Goal: Task Accomplishment & Management: Complete application form

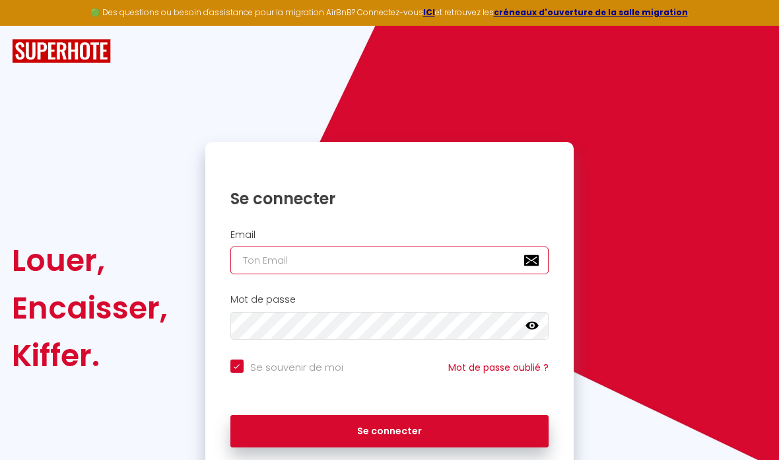
click at [403, 259] on input "email" at bounding box center [389, 260] width 319 height 28
type input "a"
checkbox input "true"
type input "ap"
checkbox input "true"
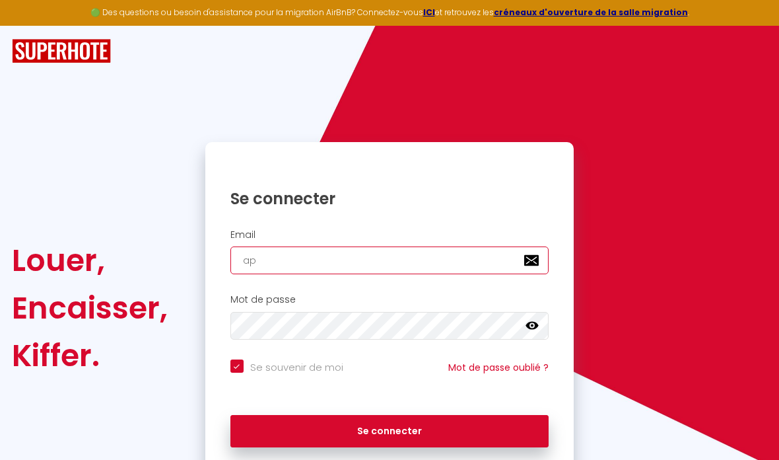
type input "app"
checkbox input "true"
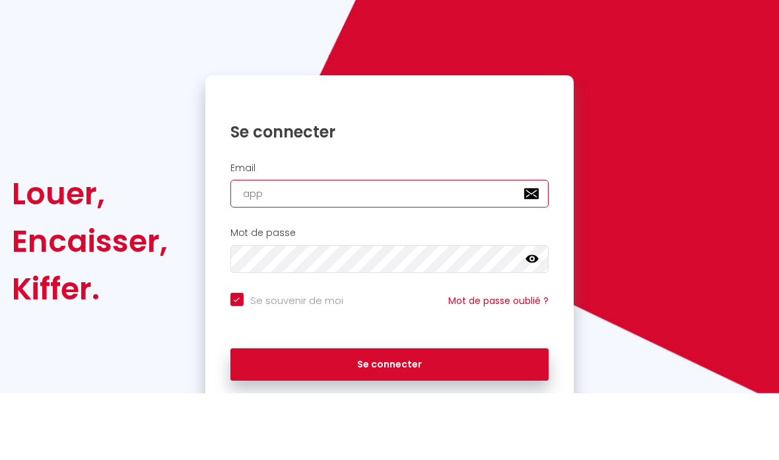
scroll to position [53, 0]
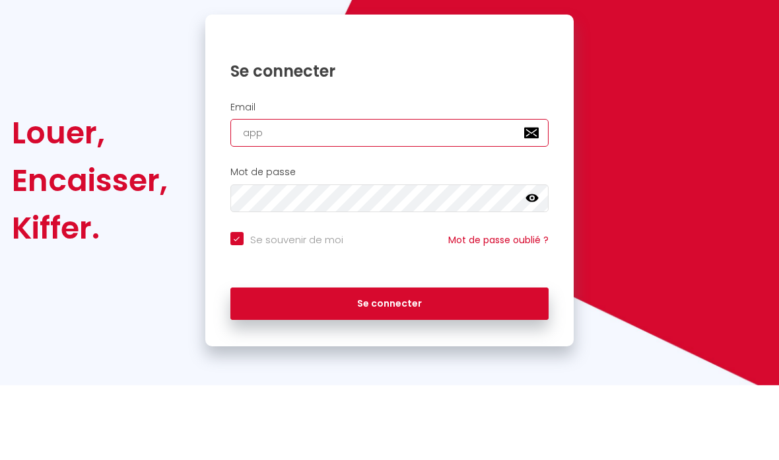
click at [392, 194] on input "app" at bounding box center [389, 208] width 319 height 28
type input "app."
checkbox input "true"
type input "app.m"
checkbox input "true"
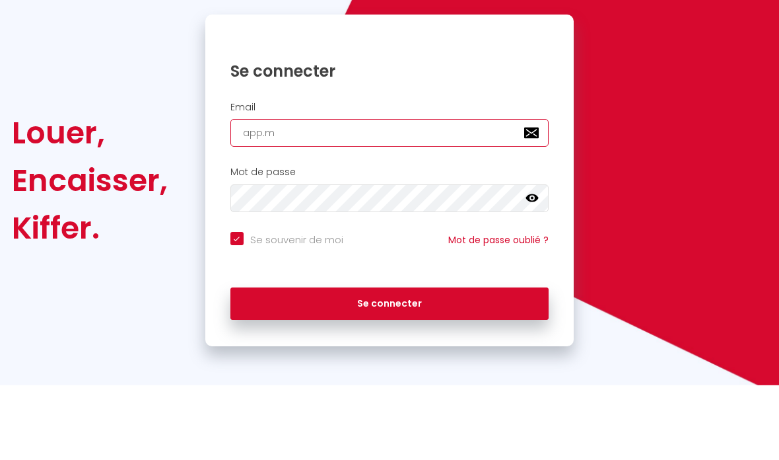
type input "[DOMAIN_NAME]"
checkbox input "true"
type input "app.mon"
checkbox input "true"
type input "app.monp"
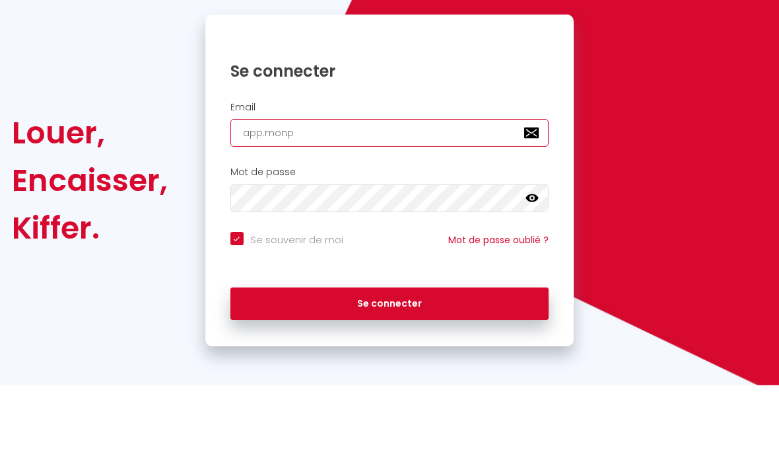
checkbox input "true"
type input "app.monpa"
checkbox input "true"
type input "app.monpav"
checkbox input "true"
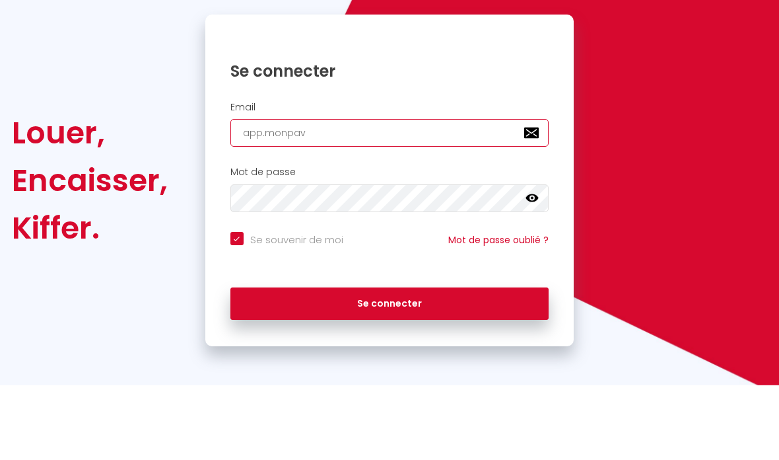
type input "app.monpavi"
checkbox input "true"
type input "app.monpavil"
checkbox input "true"
type input "app.monpavill"
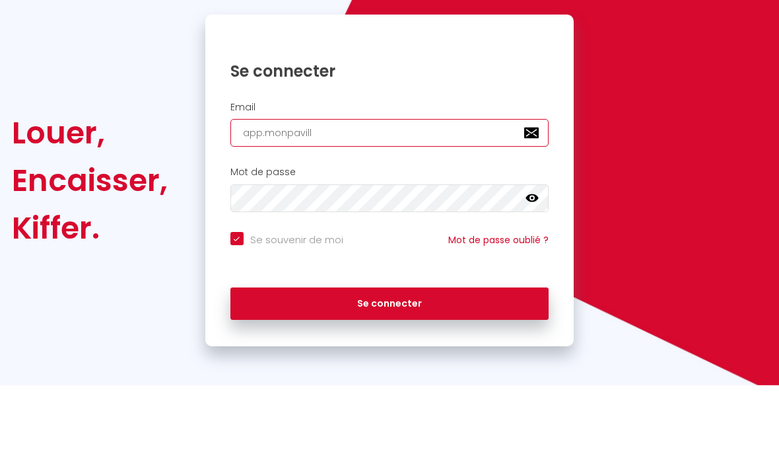
checkbox input "true"
type input "app.monpavillo"
checkbox input "true"
type input "app.monpavillon"
checkbox input "true"
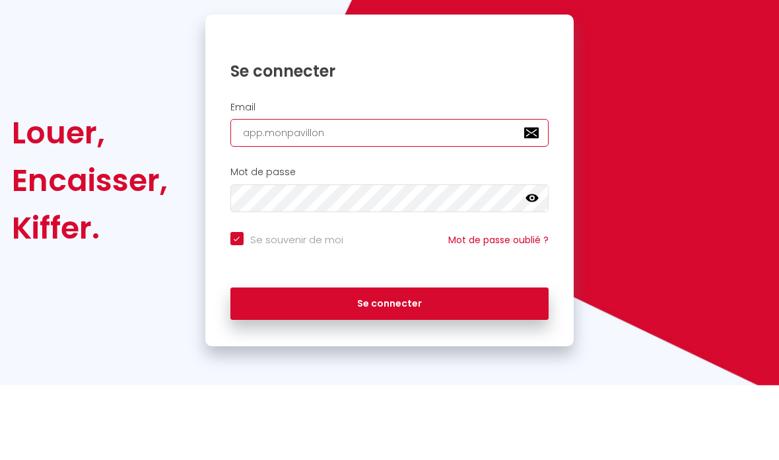
type input "app.monpavillon@"
checkbox input "true"
type input "app.monpavillon@g"
checkbox input "true"
type input "app.monpavillon@gm"
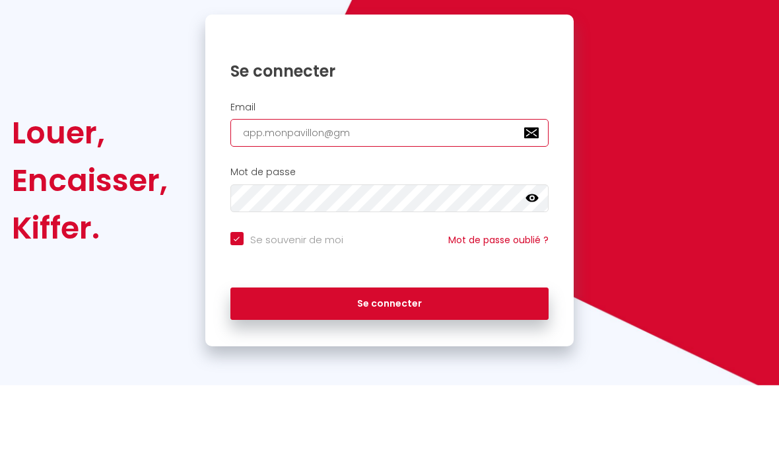
checkbox input "true"
type input "app.monpavillon@gma"
checkbox input "true"
type input "app.monpavillon@gmai"
checkbox input "true"
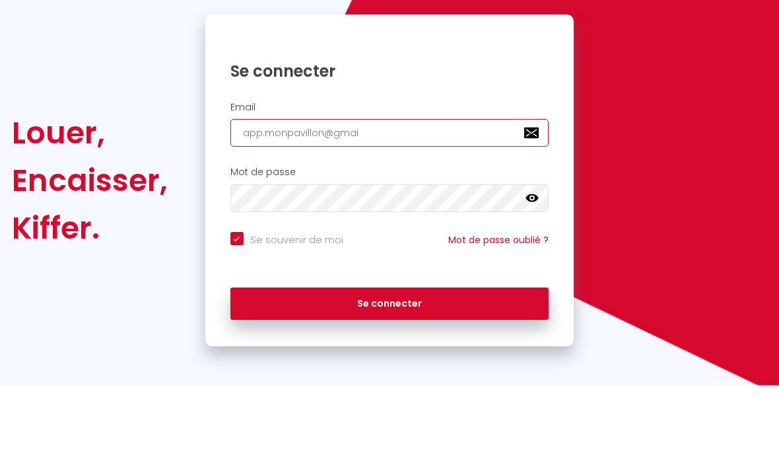
type input "[EMAIL_ADDRESS]"
checkbox input "true"
type input "[EMAIL_ADDRESS]."
checkbox input "true"
type input "app.monpavillon@gmail.c"
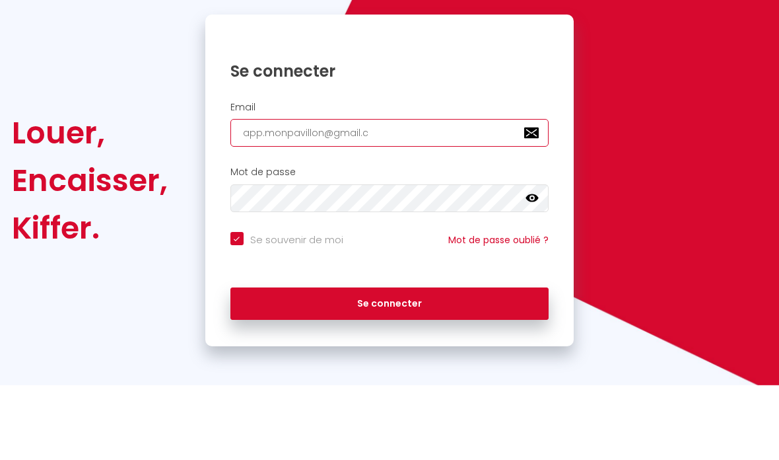
checkbox input "true"
type input "[EMAIL_ADDRESS][DOMAIN_NAME]"
checkbox input "true"
type input "[EMAIL_ADDRESS][DOMAIN_NAME]"
checkbox input "true"
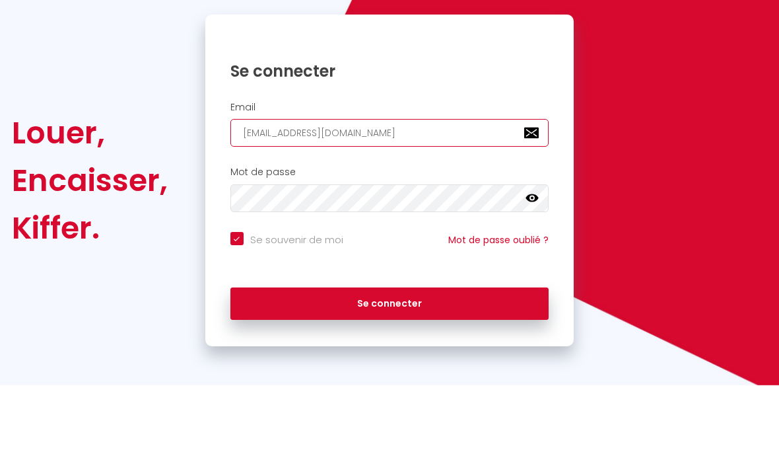
type input "[EMAIL_ADDRESS][DOMAIN_NAME]"
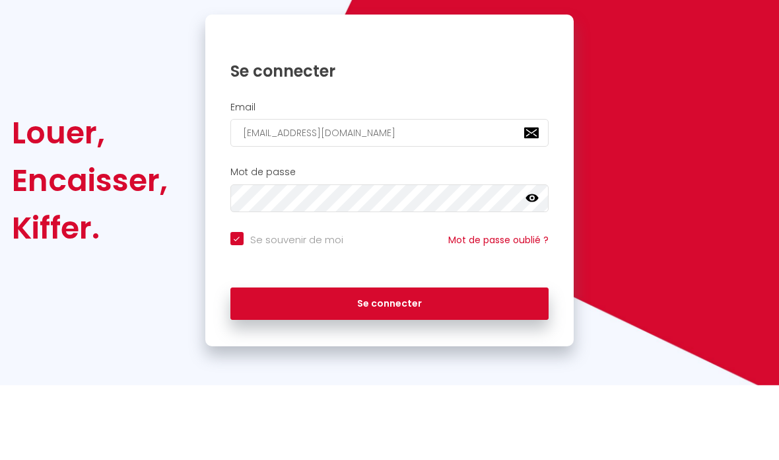
click at [536, 269] on icon at bounding box center [532, 273] width 13 height 8
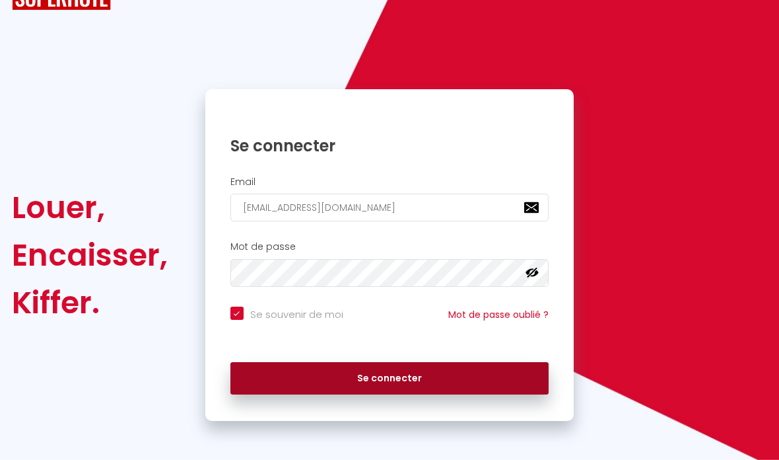
click at [411, 367] on button "Se connecter" at bounding box center [389, 378] width 319 height 33
checkbox input "true"
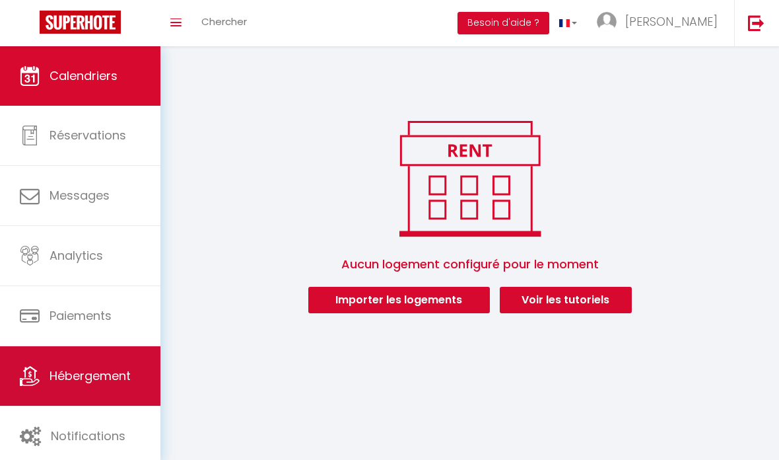
click at [112, 369] on span "Hébergement" at bounding box center [90, 375] width 81 height 17
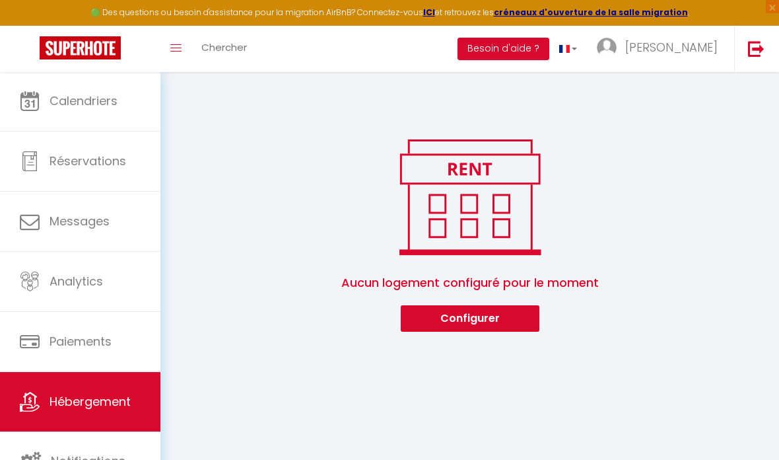
click at [463, 328] on button "Configurer" at bounding box center [470, 318] width 139 height 26
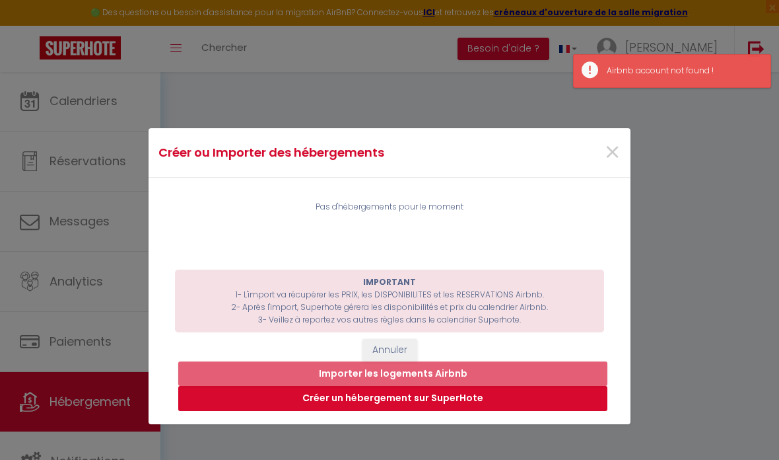
click at [444, 396] on button "Créer un hébergement sur SuperHote" at bounding box center [392, 398] width 429 height 25
select select "3"
select select "2"
select select "1"
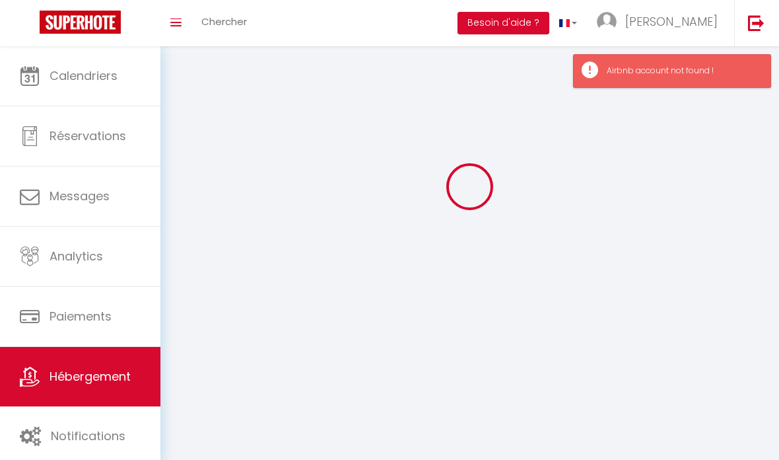
select select
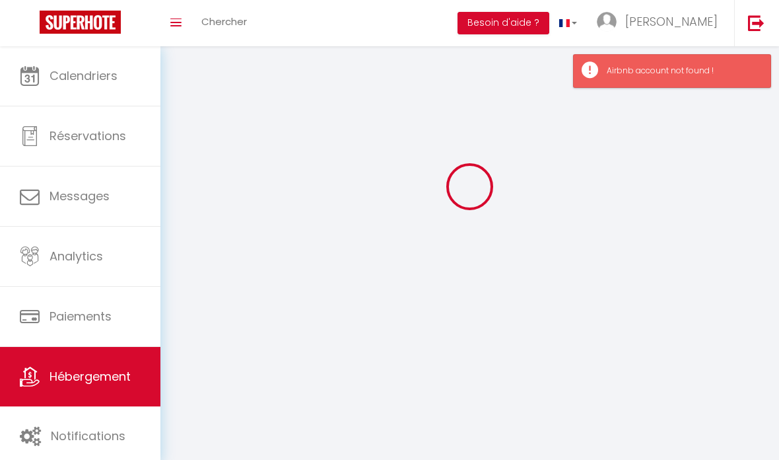
select select
checkbox input "false"
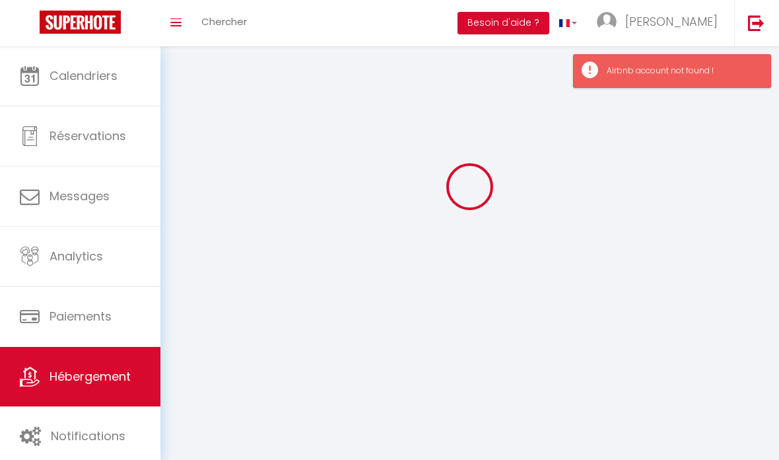
select select
select select "1"
select select "28"
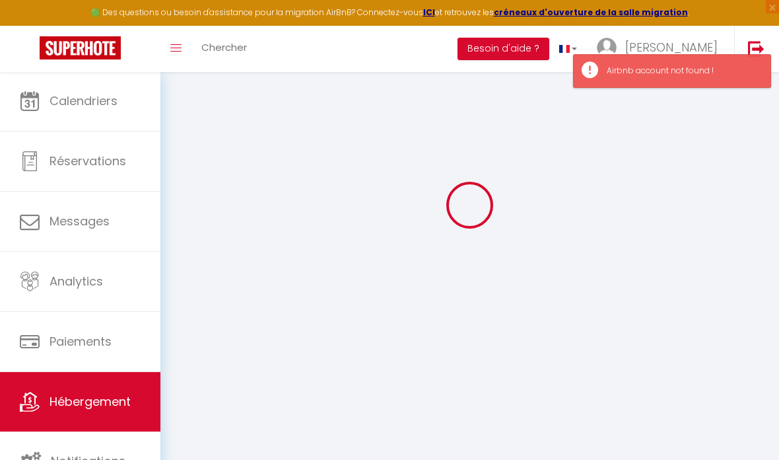
select select
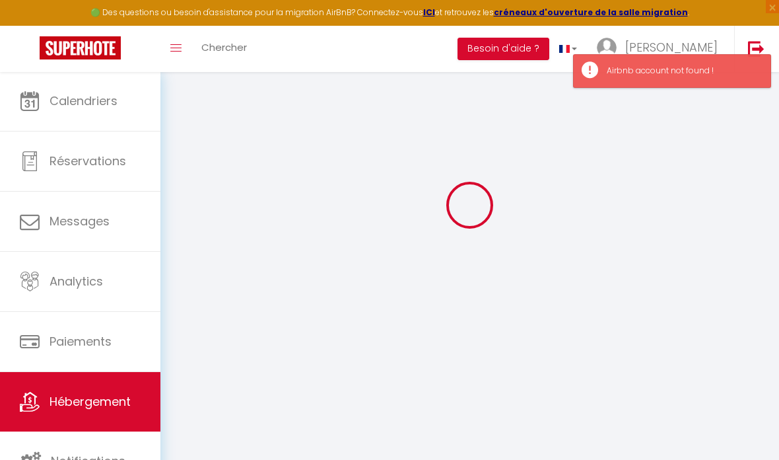
select select
checkbox input "false"
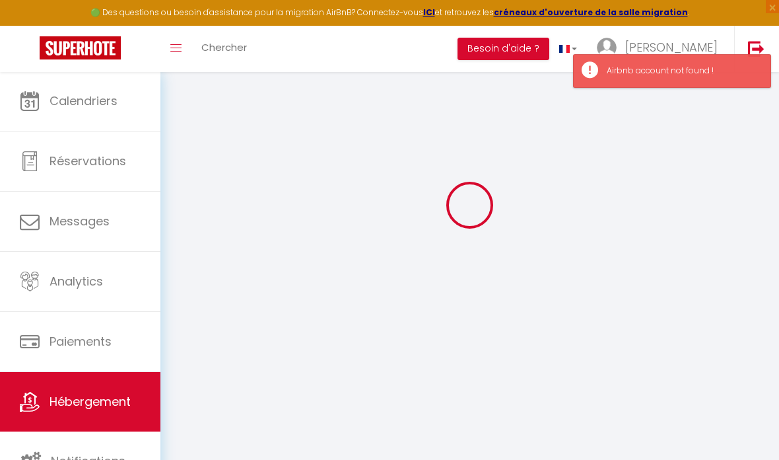
select select
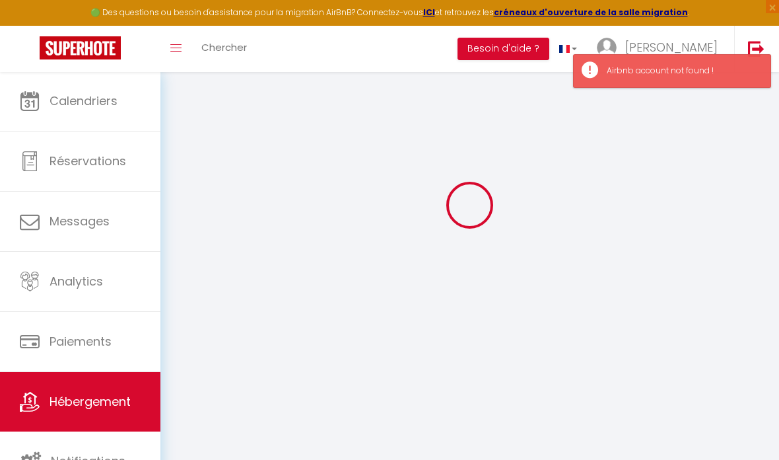
select select
checkbox input "false"
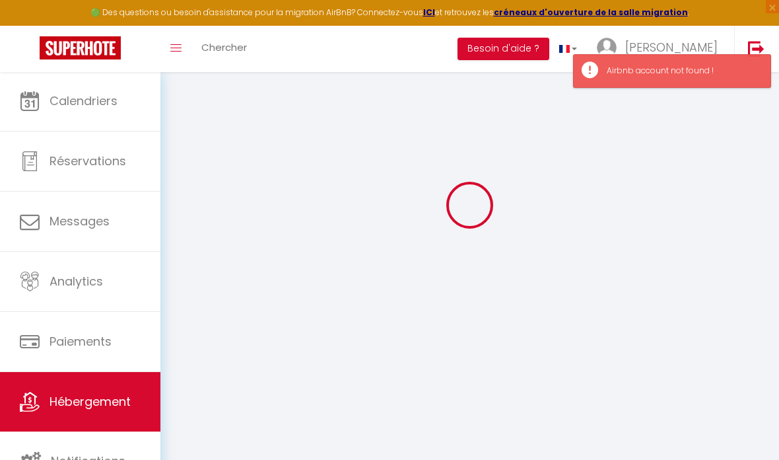
checkbox input "false"
select select
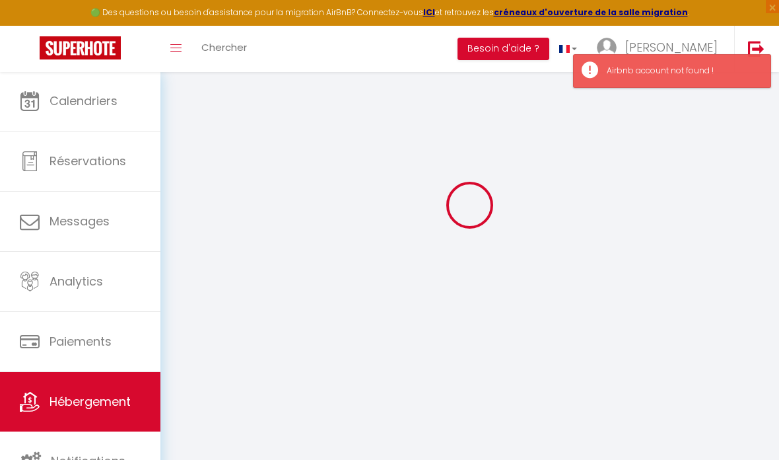
select select
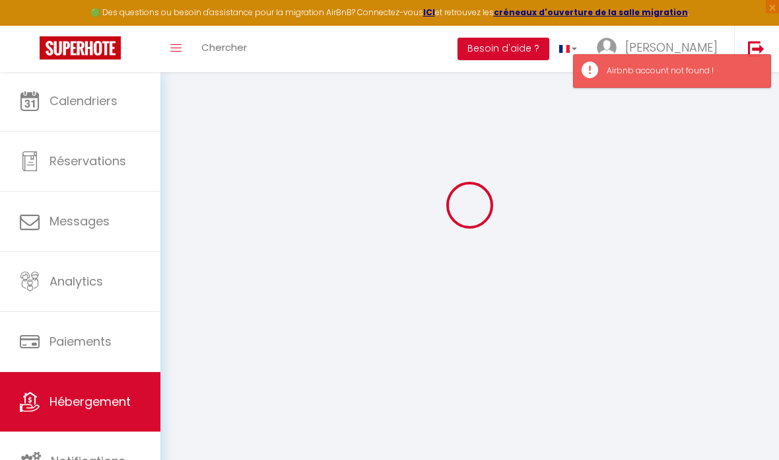
checkbox input "false"
select select
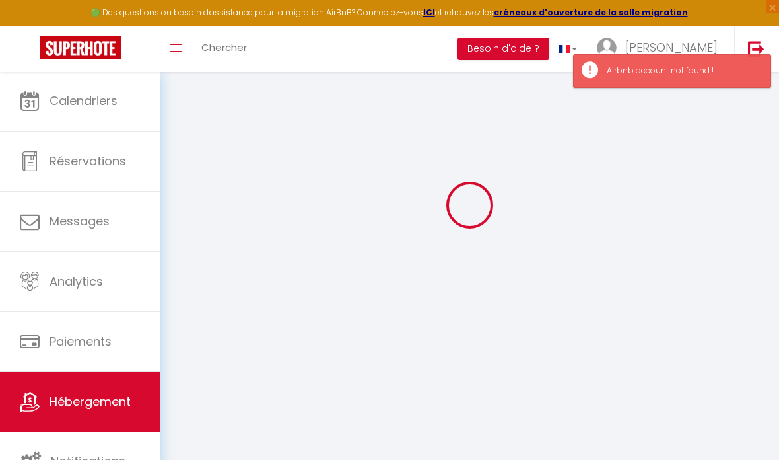
select select
checkbox input "false"
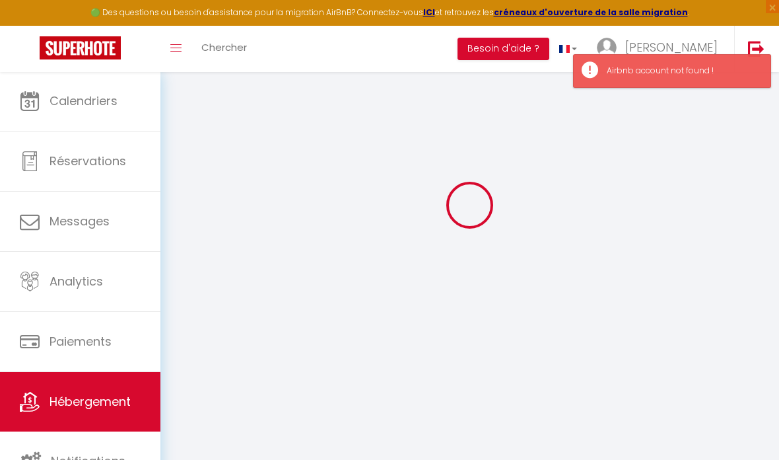
checkbox input "false"
select select
select select "15:00"
select select "23:45"
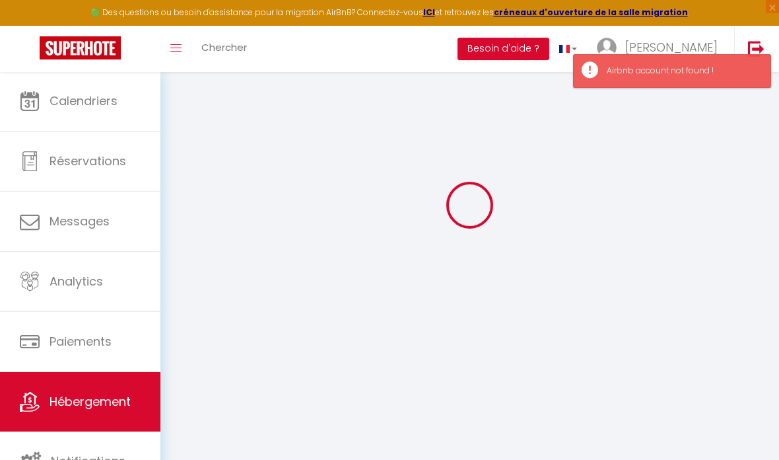
select select "11:00"
select select "30"
select select "120"
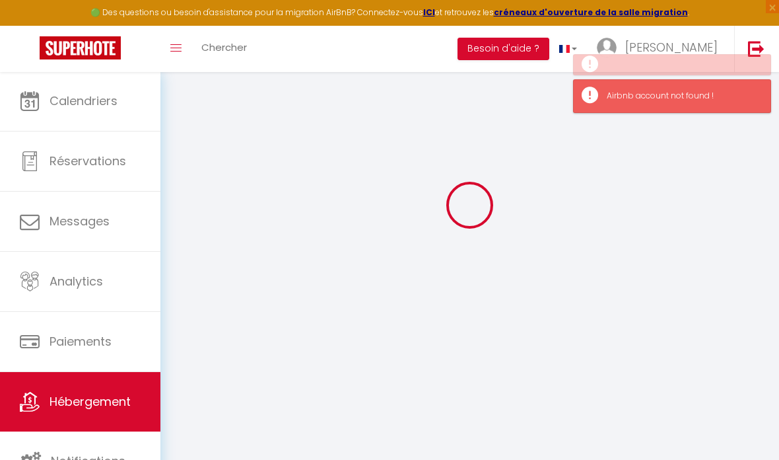
select select
checkbox input "false"
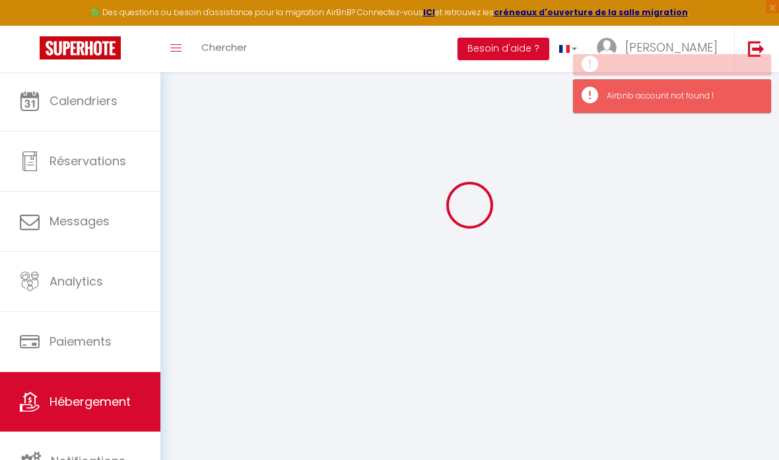
select select
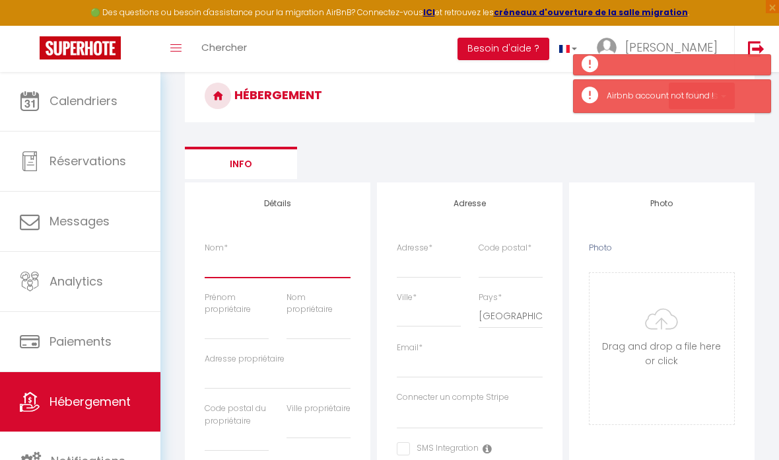
click at [297, 266] on input "Nom *" at bounding box center [278, 266] width 146 height 24
paste input "Cosy studio, à deux pas de [GEOGRAPHIC_DATA]"
type input "Cosy studio, à deux pas de [GEOGRAPHIC_DATA]"
select select
checkbox input "false"
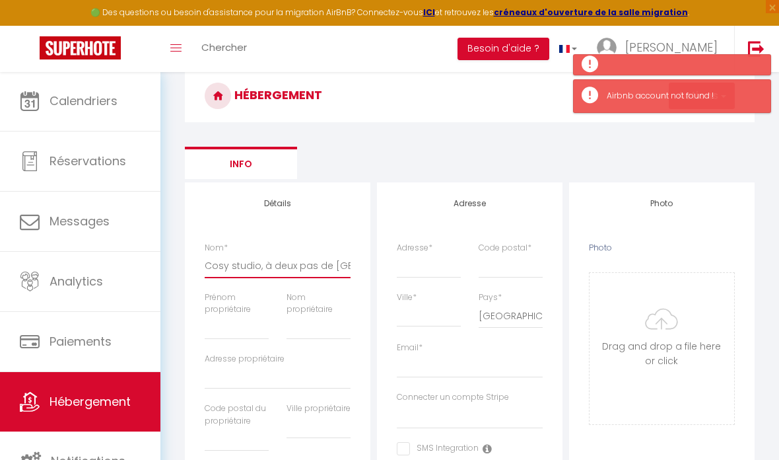
checkbox input "false"
select select
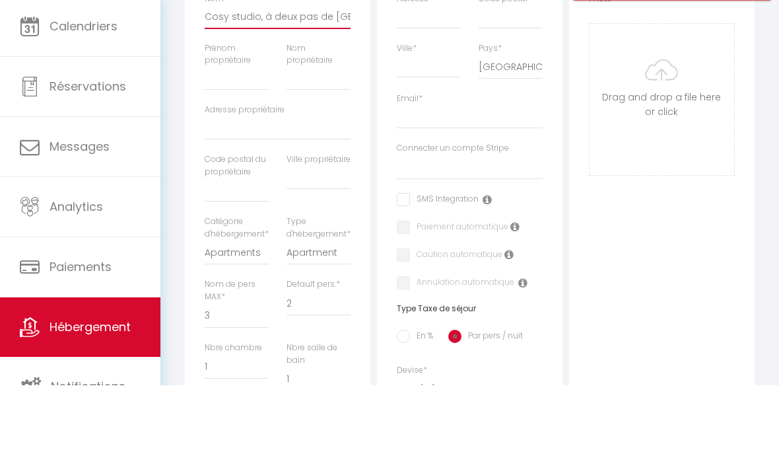
scroll to position [248, 0]
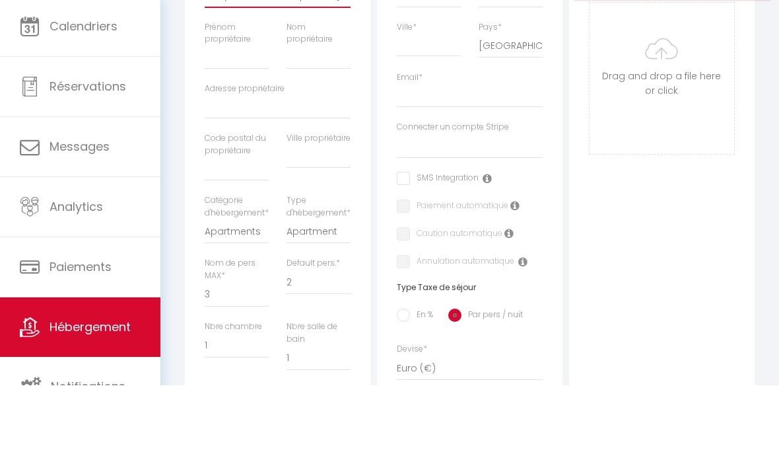
type input "Cosy studio, à deux pas de [GEOGRAPHIC_DATA]"
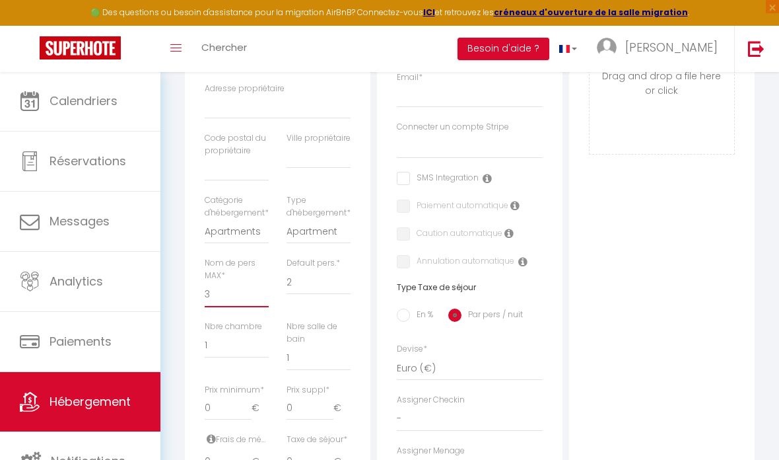
select select "2"
select select
checkbox input "false"
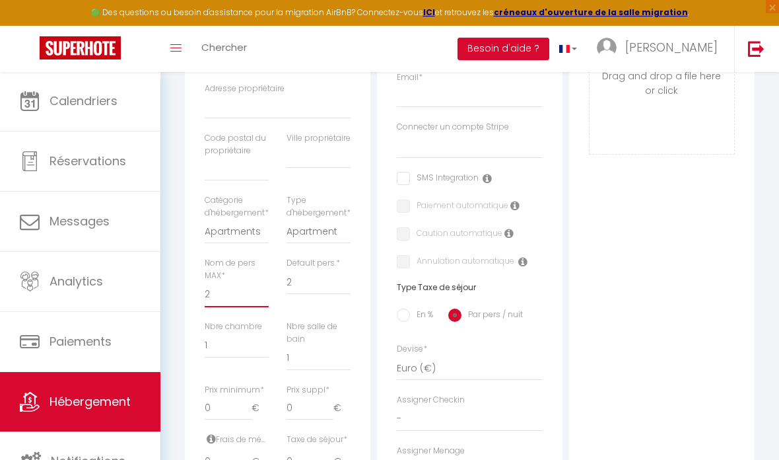
checkbox input "false"
select select
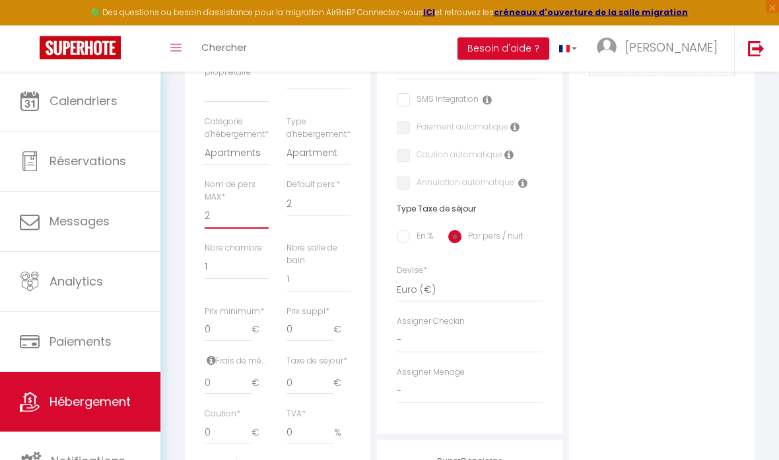
scroll to position [468, 0]
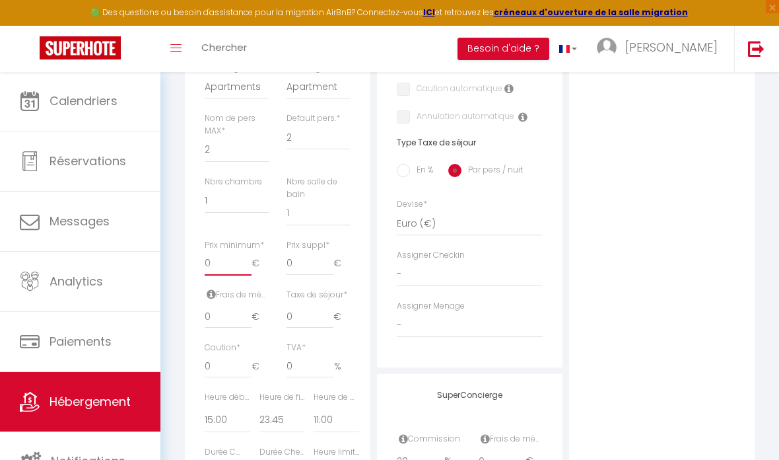
drag, startPoint x: 216, startPoint y: 271, endPoint x: 203, endPoint y: 270, distance: 12.6
click at [203, 270] on div "Prix minimum * 0 €" at bounding box center [237, 264] width 82 height 50
type input "05"
select select
checkbox input "false"
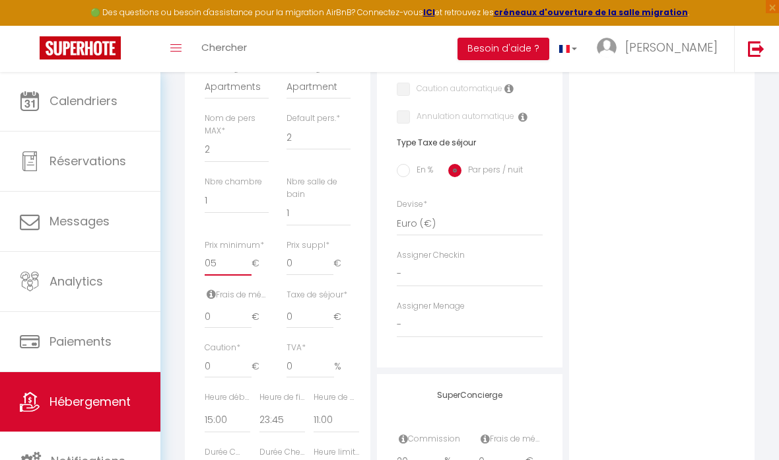
checkbox input "false"
select select
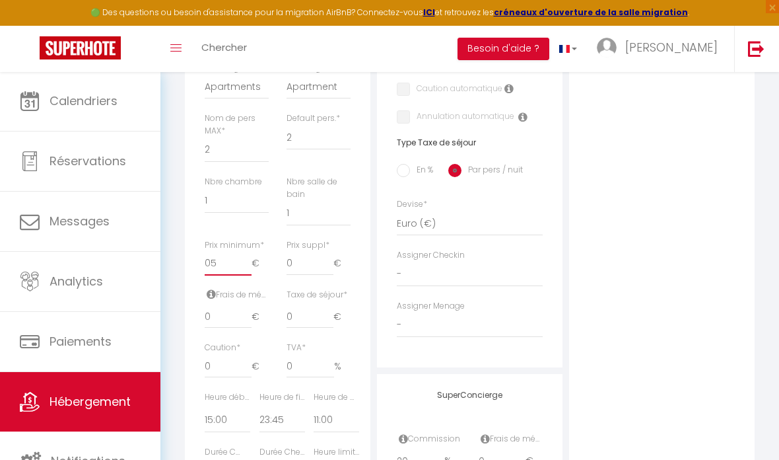
type input "055"
select select
checkbox input "false"
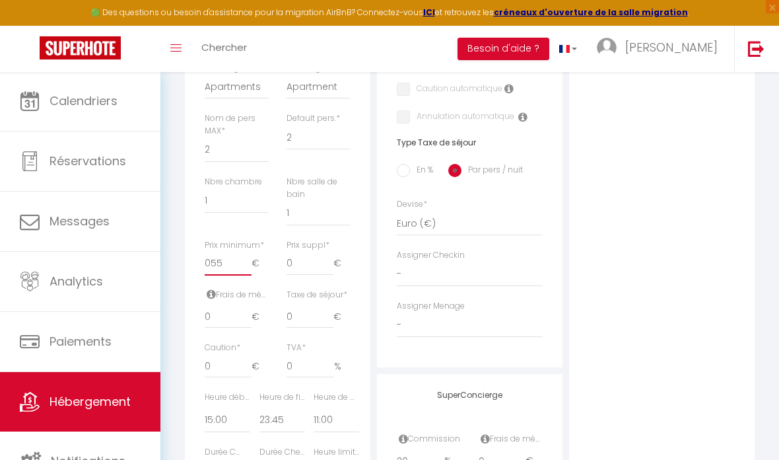
checkbox input "false"
select select
type input "05"
select select
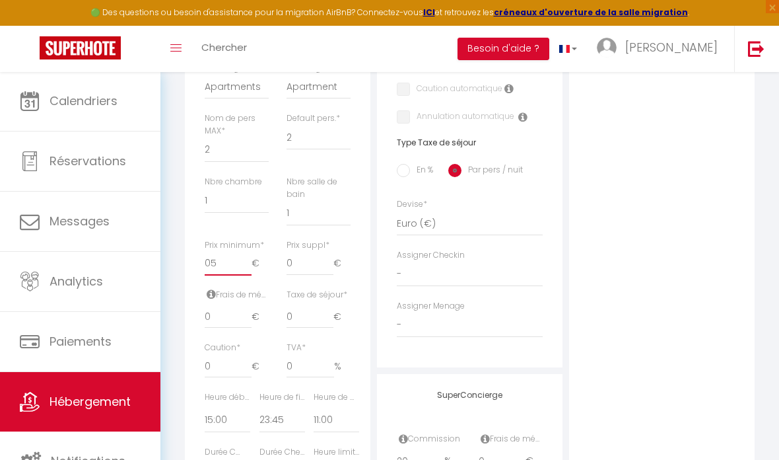
checkbox input "false"
select select
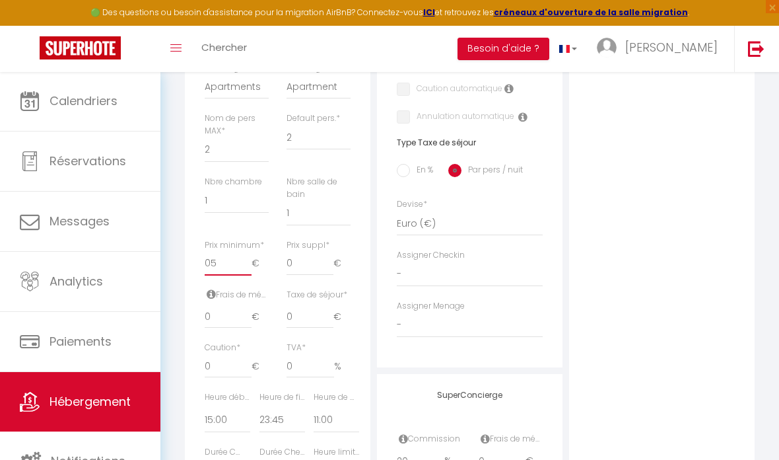
select select
type input "0"
select select
checkbox input "false"
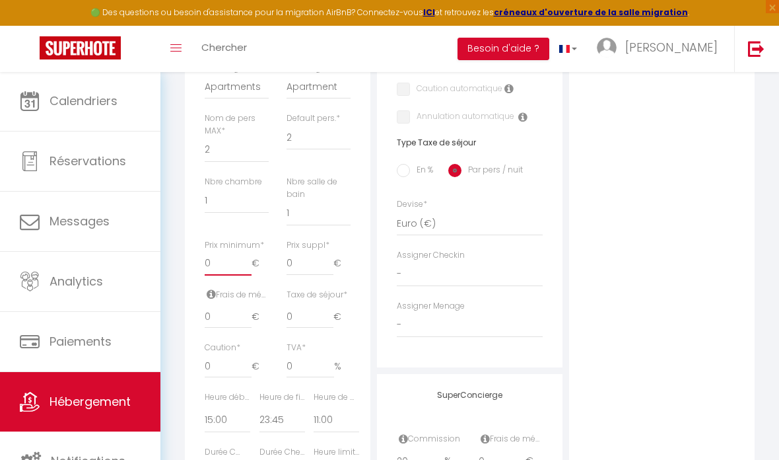
checkbox input "false"
select select
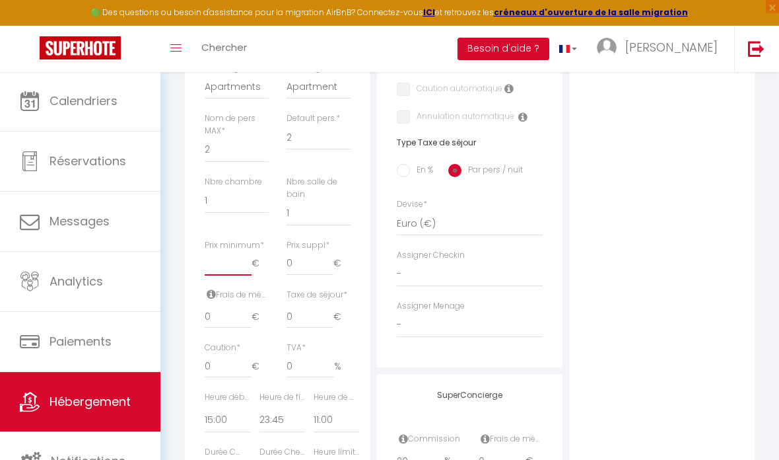
checkbox input "false"
select select
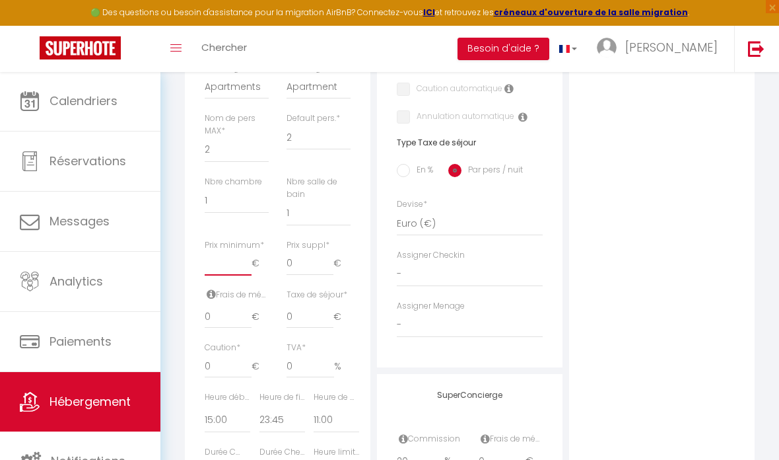
select select
type input "5"
select select
checkbox input "false"
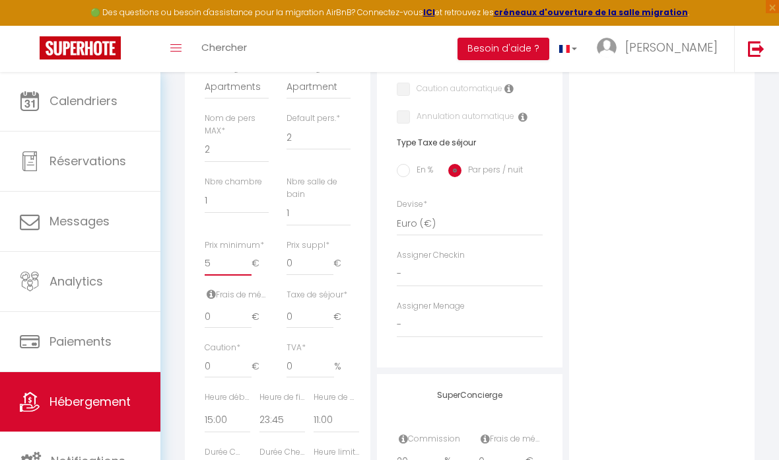
checkbox input "false"
select select
type input "50"
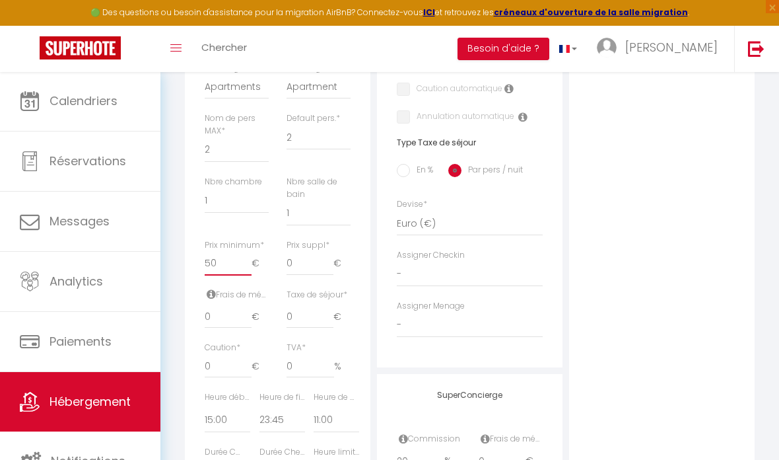
select select
checkbox input "false"
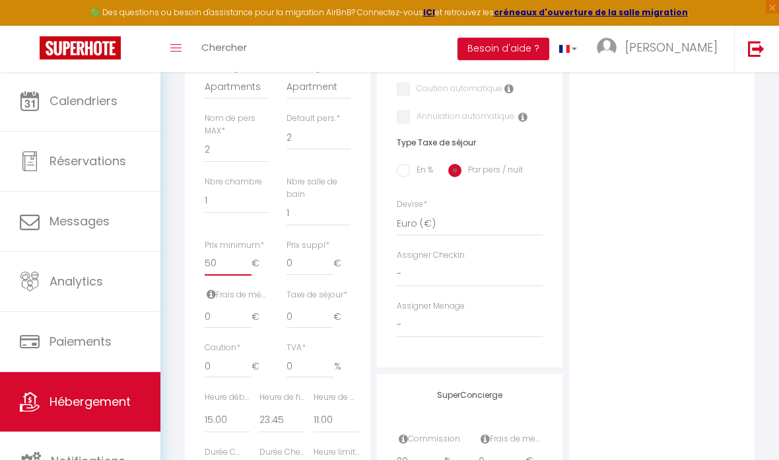
select select
type input "50"
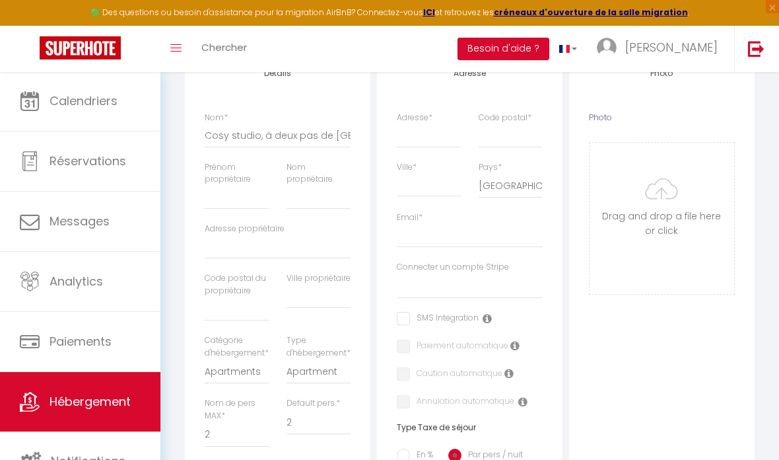
scroll to position [175, 0]
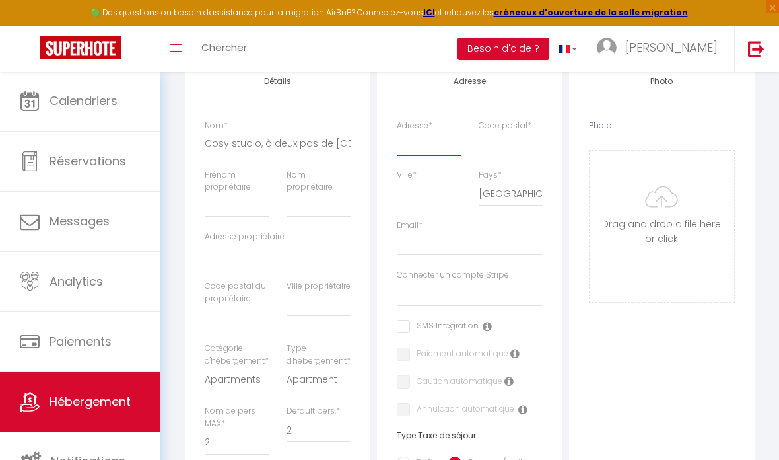
click at [455, 149] on input "Adresse *" at bounding box center [429, 143] width 64 height 24
click at [477, 143] on div "Code postal *" at bounding box center [511, 145] width 82 height 50
click at [521, 144] on input "Code postal *" at bounding box center [511, 143] width 64 height 24
click at [507, 235] on input "Email *" at bounding box center [470, 244] width 146 height 24
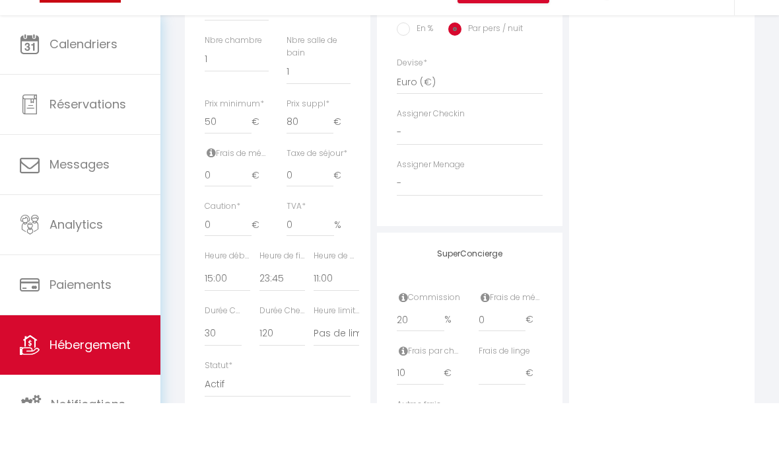
scroll to position [641, 0]
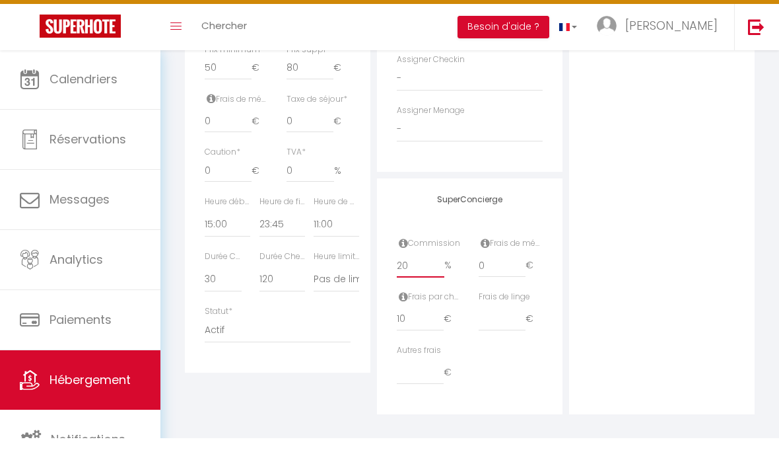
drag, startPoint x: 410, startPoint y: 255, endPoint x: 413, endPoint y: 262, distance: 7.7
click at [410, 275] on input "20" at bounding box center [421, 287] width 48 height 24
click at [404, 260] on icon at bounding box center [403, 265] width 9 height 11
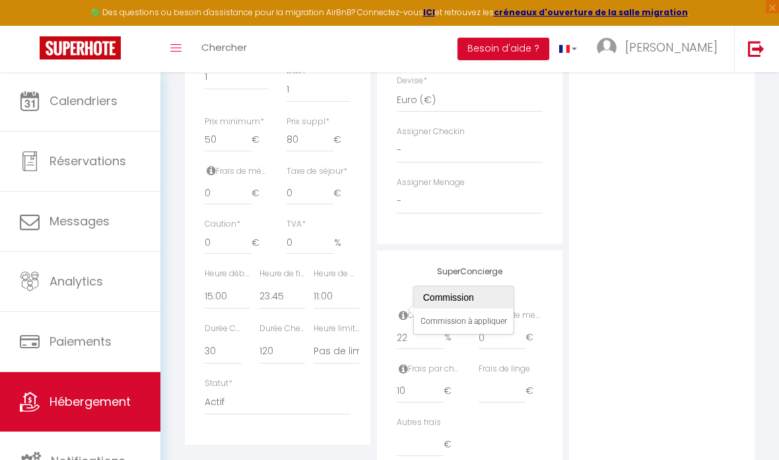
click at [413, 279] on div "SuperConcierge Commission 22 % Frais de ménage 0 € Frais par checkin 10 € Frais…" at bounding box center [470, 368] width 186 height 236
click at [407, 363] on icon at bounding box center [403, 368] width 9 height 11
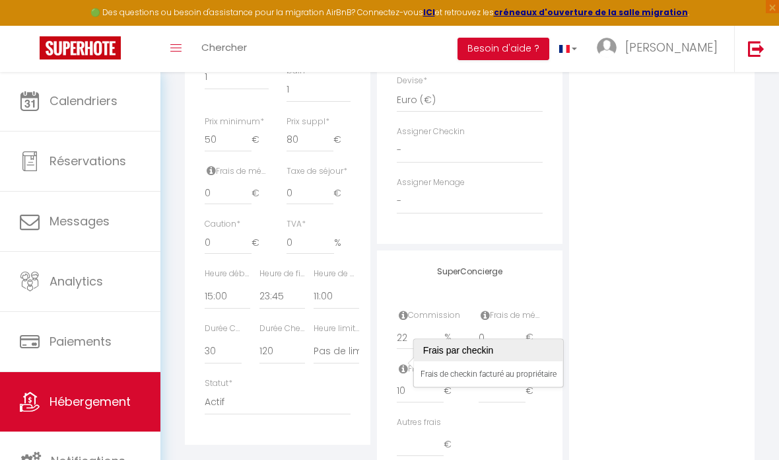
click at [404, 363] on icon at bounding box center [403, 368] width 9 height 11
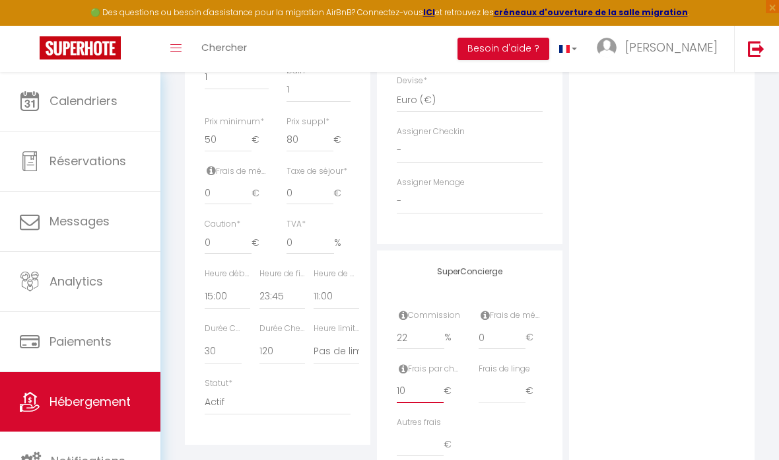
drag, startPoint x: 439, startPoint y: 383, endPoint x: 409, endPoint y: 382, distance: 29.7
click at [409, 382] on input "10" at bounding box center [420, 391] width 47 height 24
click at [485, 310] on icon at bounding box center [485, 315] width 9 height 11
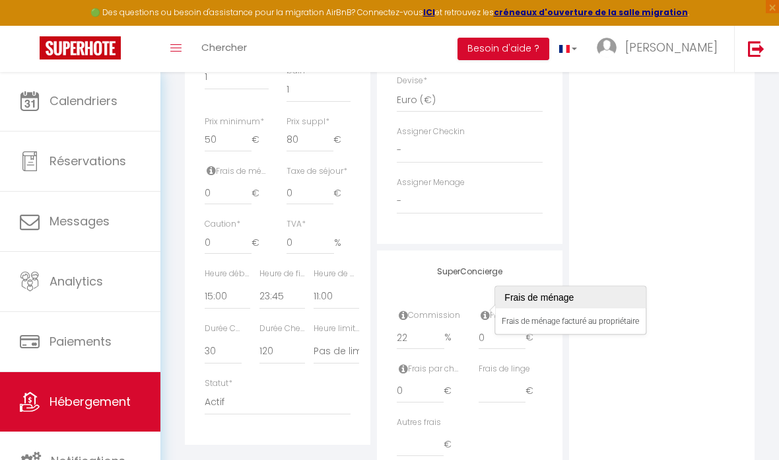
click at [485, 310] on icon at bounding box center [485, 315] width 9 height 11
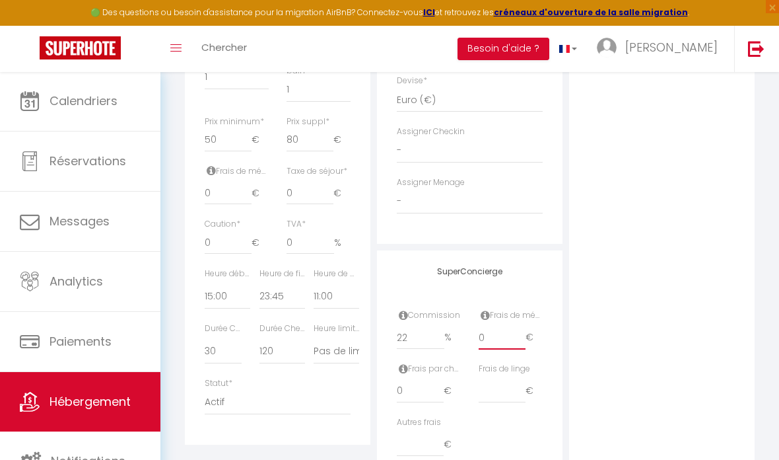
click at [491, 331] on input "0" at bounding box center [502, 338] width 47 height 24
drag, startPoint x: 492, startPoint y: 331, endPoint x: 485, endPoint y: 331, distance: 7.3
click at [485, 331] on input "0" at bounding box center [502, 338] width 47 height 24
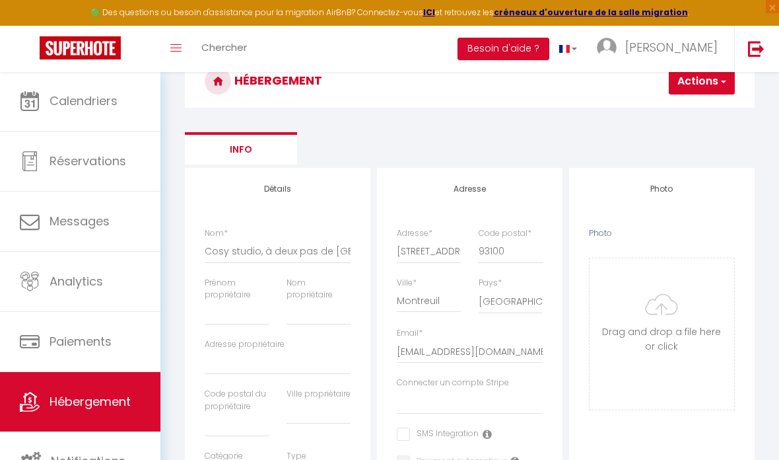
scroll to position [61, 0]
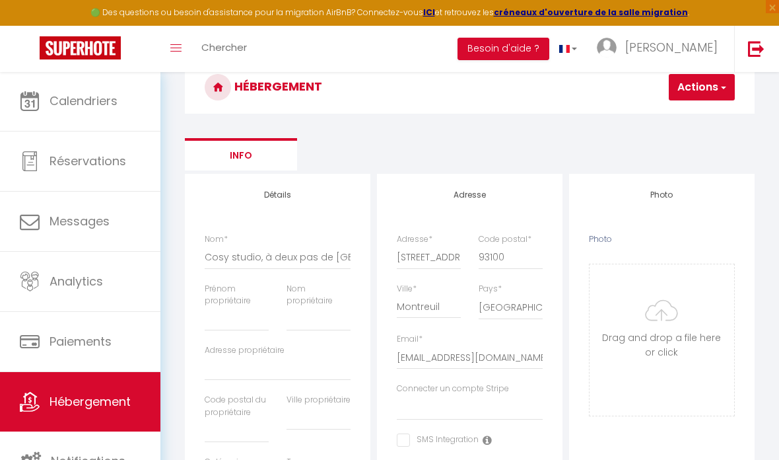
click at [686, 95] on button "Actions" at bounding box center [702, 87] width 66 height 26
click at [701, 84] on div at bounding box center [695, 87] width 79 height 26
drag, startPoint x: 702, startPoint y: 87, endPoint x: 691, endPoint y: 85, distance: 11.5
click at [691, 84] on button "Actions" at bounding box center [702, 86] width 66 height 26
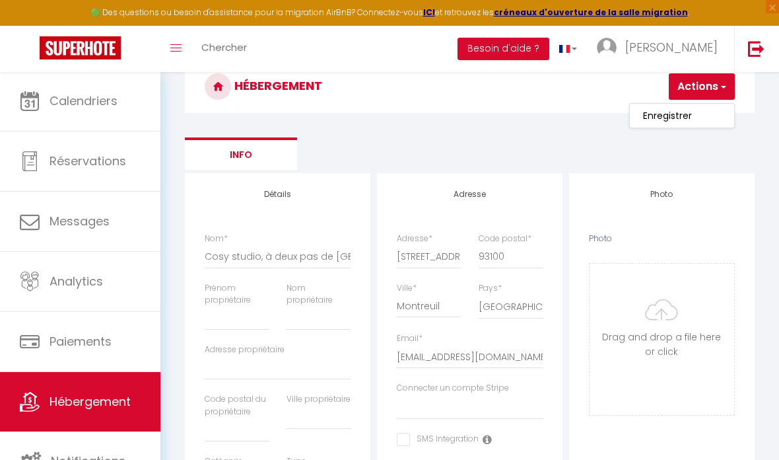
click at [693, 117] on link "Enregistrer" at bounding box center [682, 115] width 104 height 17
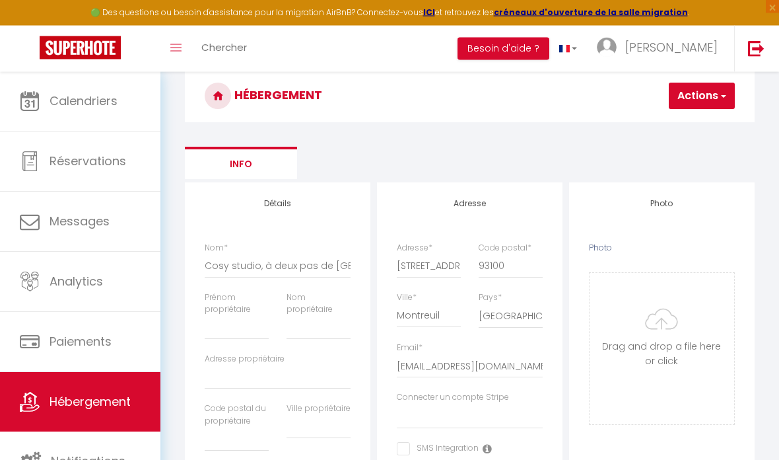
scroll to position [26, 0]
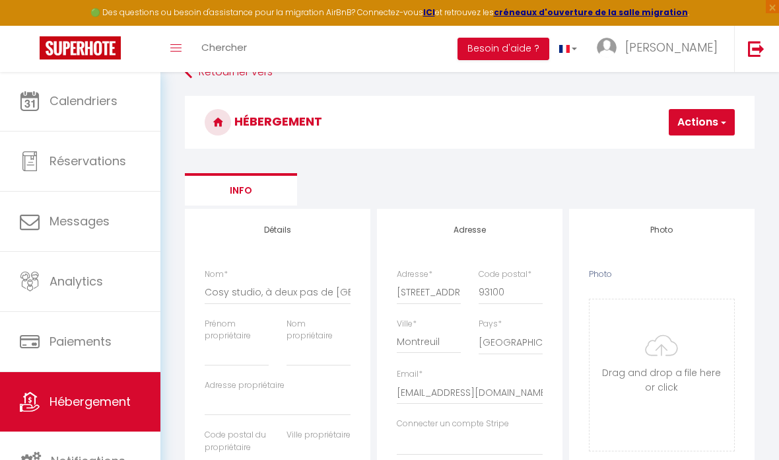
click at [687, 121] on button "Actions" at bounding box center [702, 122] width 66 height 26
click at [682, 156] on input "Enregistrer" at bounding box center [667, 151] width 49 height 13
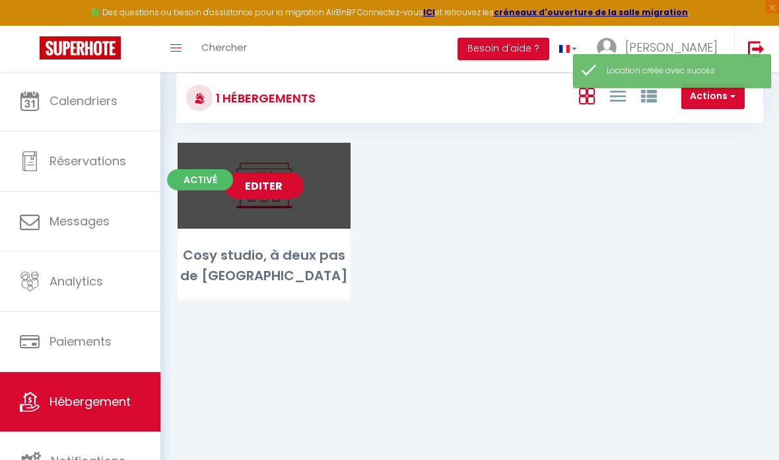
click at [291, 194] on link "Editer" at bounding box center [264, 185] width 79 height 26
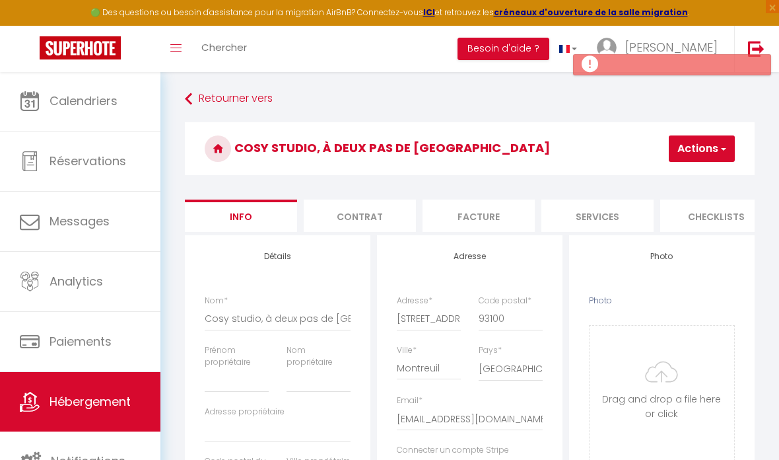
click at [380, 219] on li "Contrat" at bounding box center [360, 215] width 112 height 32
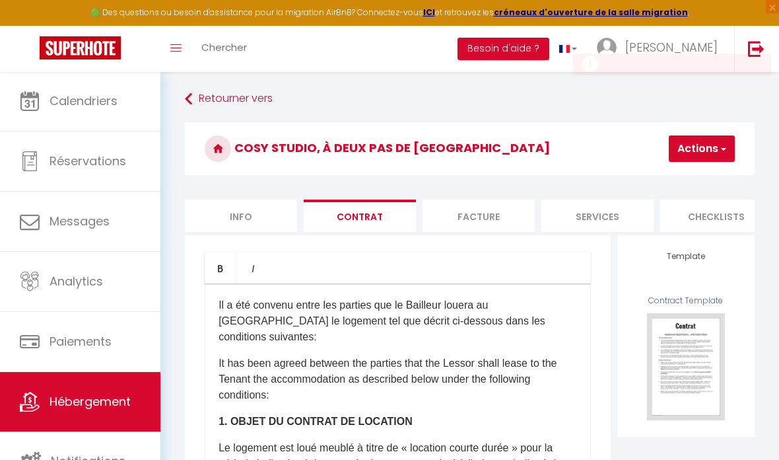
click at [501, 218] on li "Facture" at bounding box center [479, 215] width 112 height 32
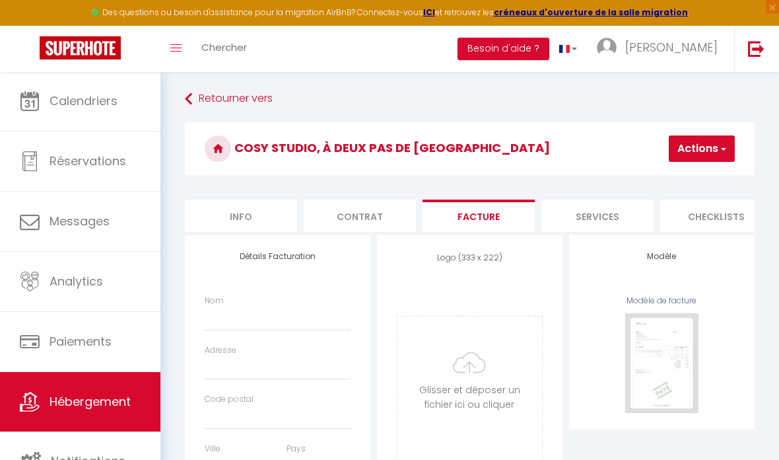
click at [572, 218] on li "Services" at bounding box center [598, 215] width 112 height 32
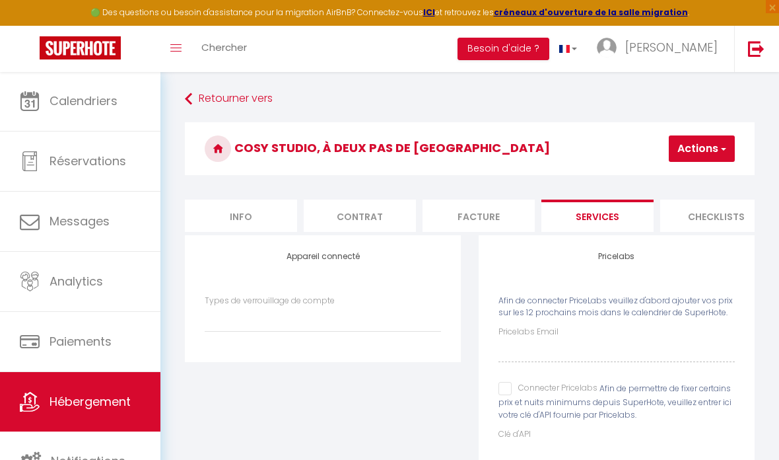
click at [703, 226] on li "Checklists" at bounding box center [716, 215] width 112 height 32
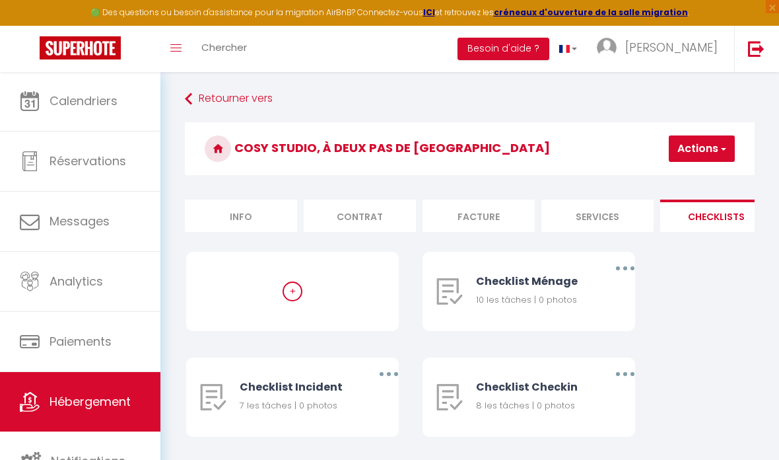
scroll to position [0, 477]
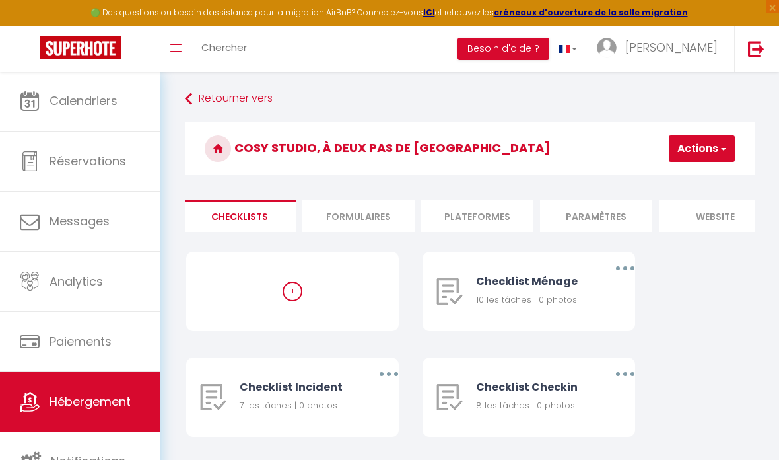
click at [478, 222] on li "Plateformes" at bounding box center [477, 215] width 112 height 32
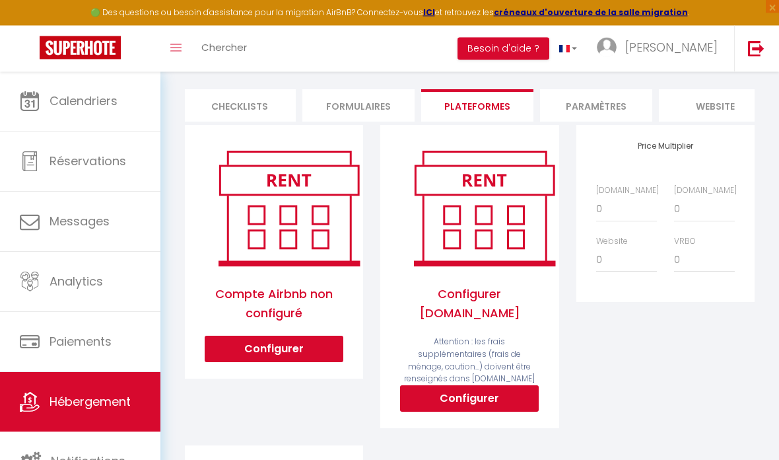
scroll to position [131, 0]
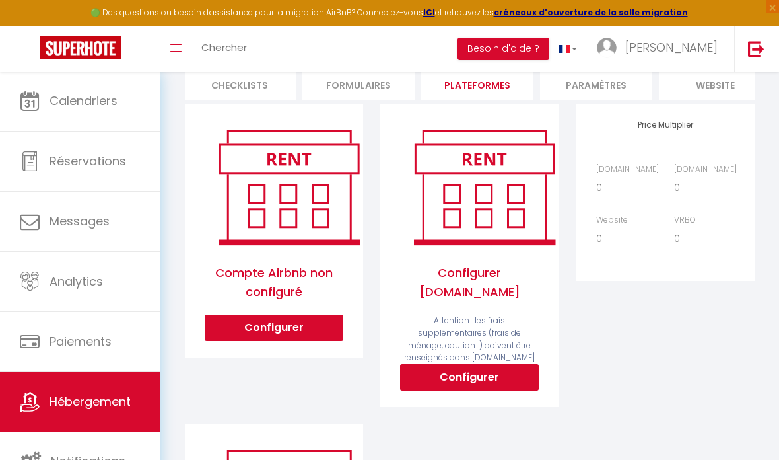
click at [500, 372] on button "Configurer" at bounding box center [469, 377] width 139 height 26
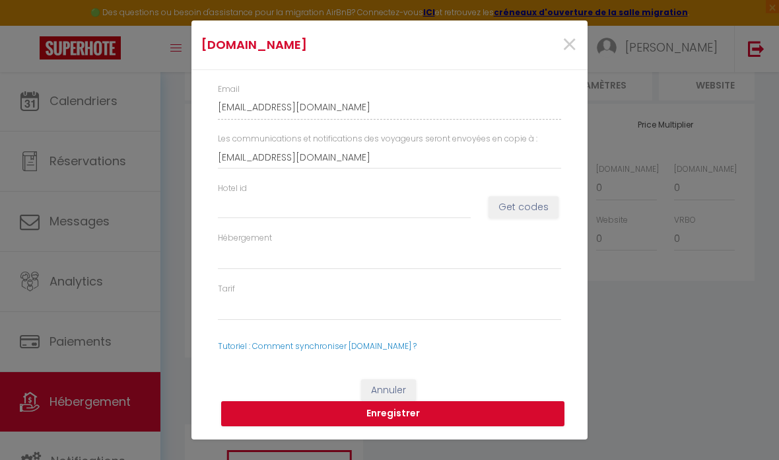
scroll to position [184, 0]
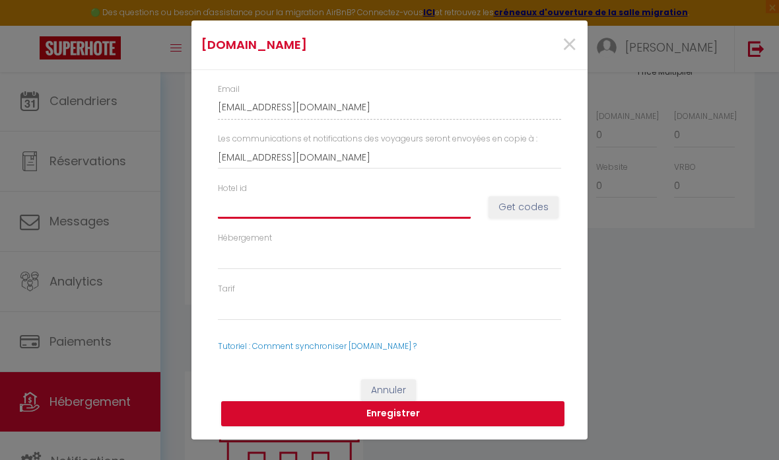
click at [369, 210] on input "Hotel id" at bounding box center [344, 207] width 253 height 24
paste input "14467921"
click at [441, 415] on button "Enregistrer" at bounding box center [392, 413] width 343 height 25
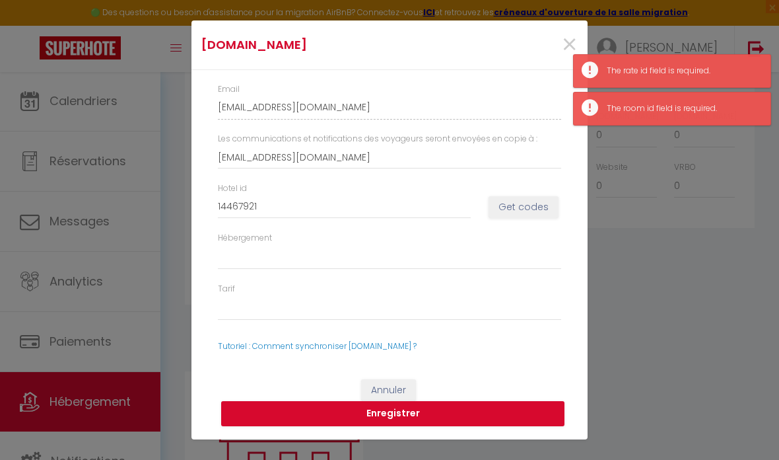
click at [332, 272] on div "Hébergement" at bounding box center [389, 257] width 361 height 51
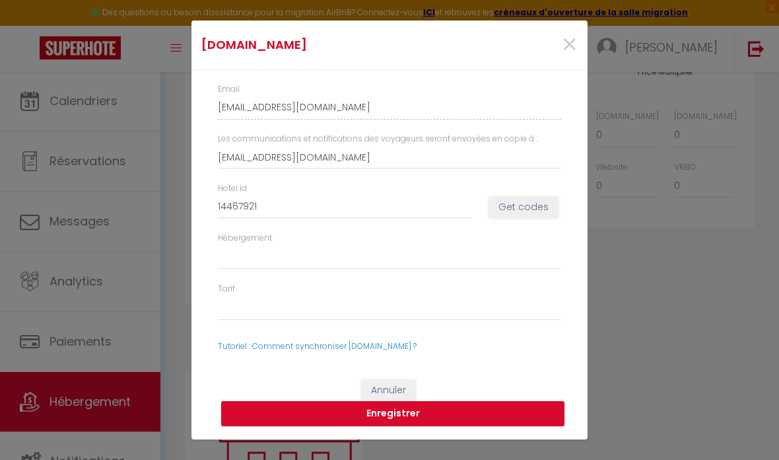
click at [332, 270] on div "Hébergement" at bounding box center [389, 257] width 361 height 51
click at [302, 328] on div "Tarif" at bounding box center [389, 308] width 361 height 51
click at [393, 348] on link "Tutoriel : Comment synchroniser [DOMAIN_NAME] ?" at bounding box center [317, 345] width 199 height 11
click at [528, 209] on button "Get codes" at bounding box center [524, 207] width 70 height 22
click at [515, 195] on div "Hotel id 14467921 Get codes" at bounding box center [389, 207] width 361 height 50
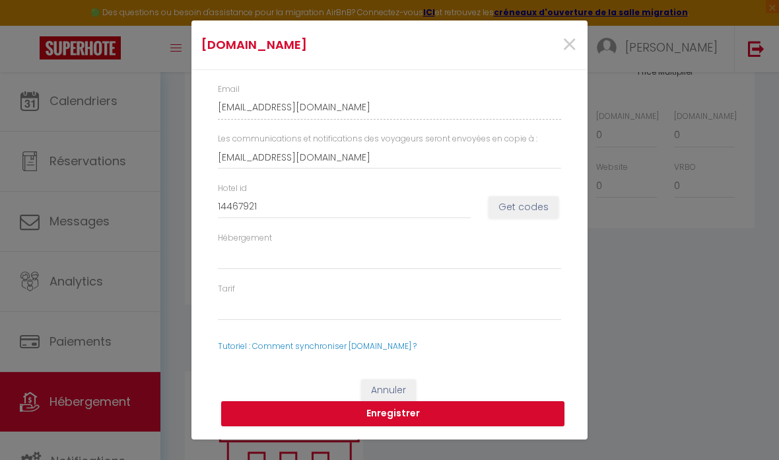
click at [516, 205] on button "Get codes" at bounding box center [524, 207] width 70 height 22
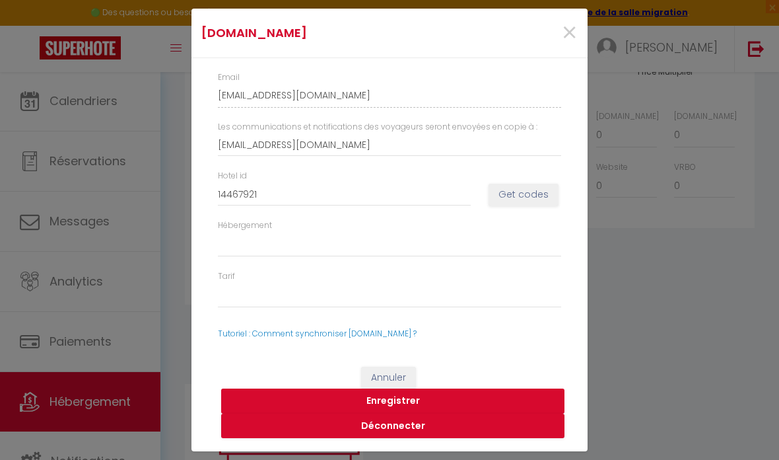
click at [421, 399] on button "Enregistrer" at bounding box center [392, 400] width 343 height 25
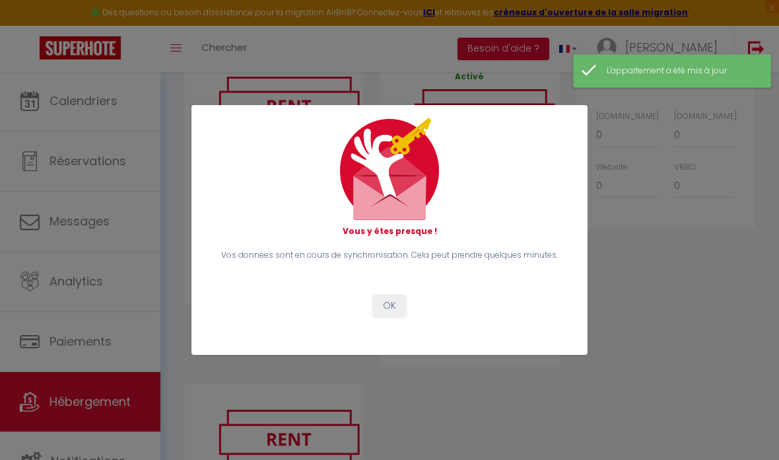
click at [393, 304] on button "OK" at bounding box center [389, 306] width 33 height 22
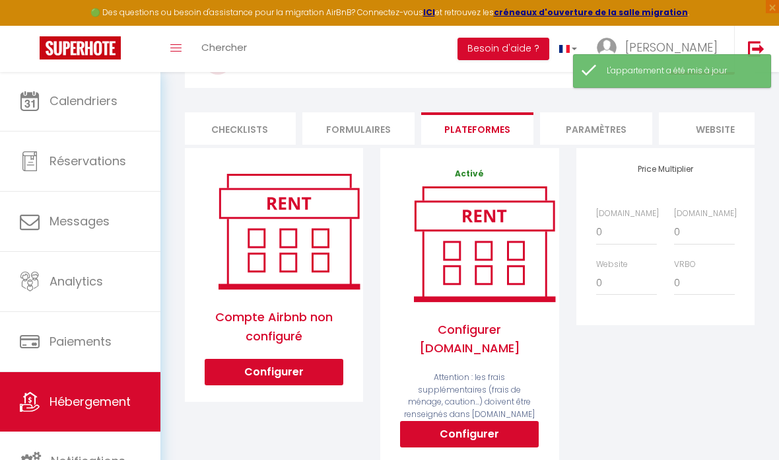
scroll to position [0, 0]
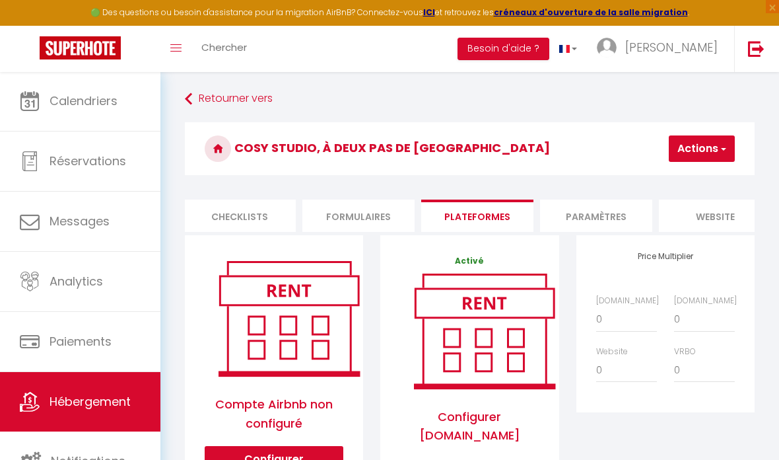
click at [590, 224] on li "Paramètres" at bounding box center [596, 215] width 112 height 32
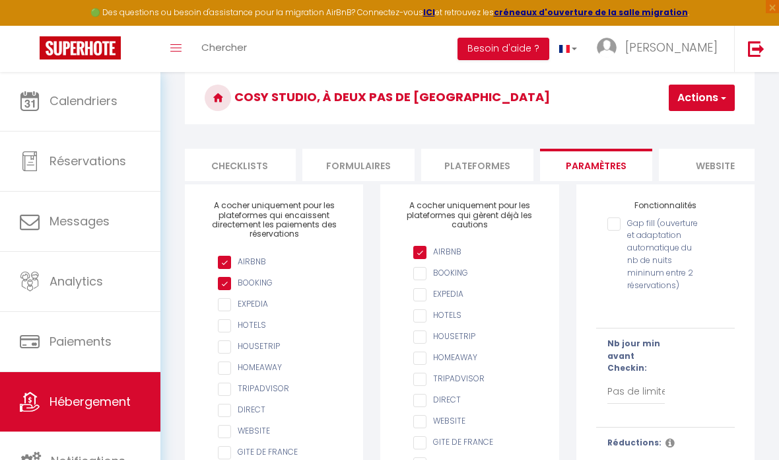
scroll to position [24, 0]
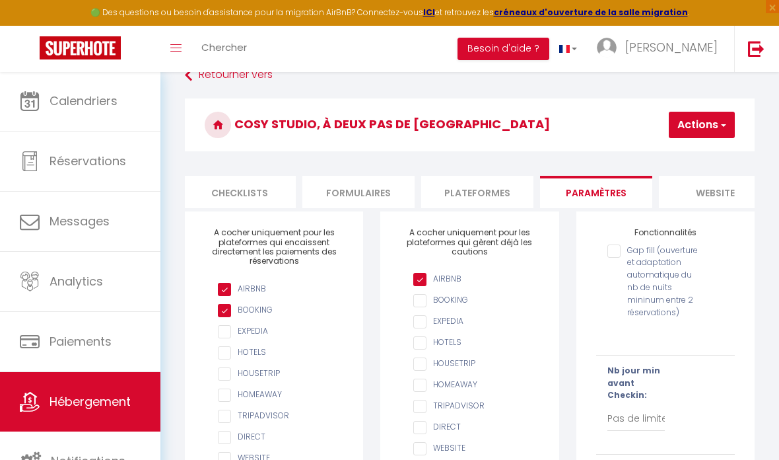
click at [262, 202] on li "Checklists" at bounding box center [240, 192] width 112 height 32
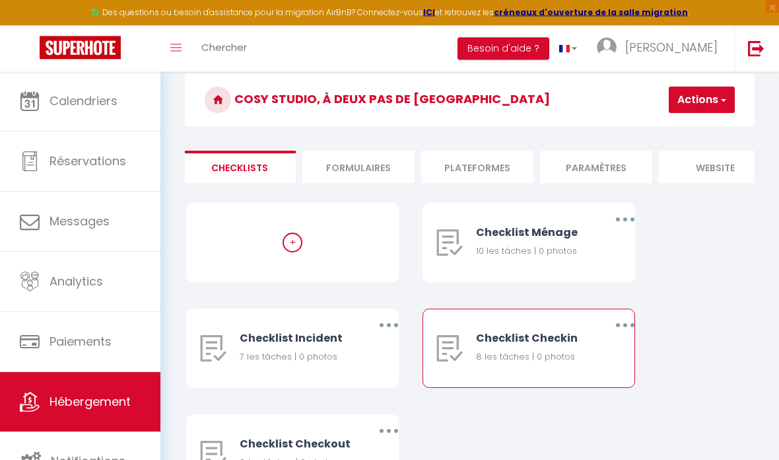
scroll to position [65, 0]
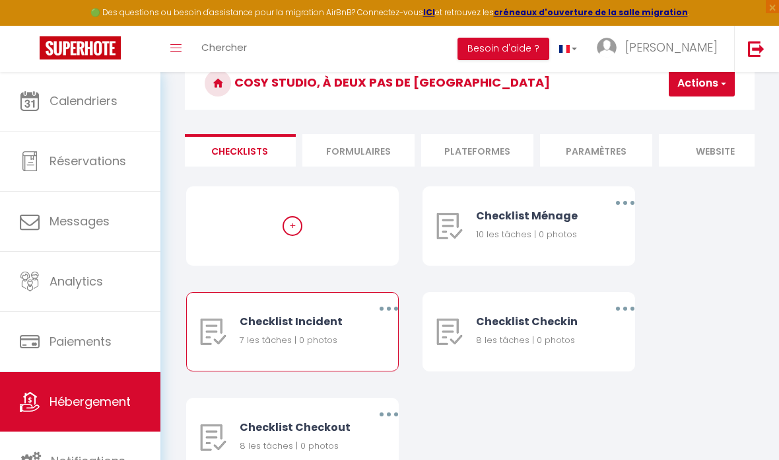
click at [330, 364] on div "Checklist Incident 7 les tâches | 0 photos" at bounding box center [297, 332] width 115 height 78
click at [315, 337] on div "7 les tâches | 0 photos" at bounding box center [297, 340] width 115 height 13
click at [382, 341] on div "Editer Dupliquer Supprimer" at bounding box center [380, 332] width 35 height 78
click at [394, 308] on button "button" at bounding box center [389, 308] width 35 height 25
click at [358, 341] on link "Editer" at bounding box center [354, 341] width 98 height 22
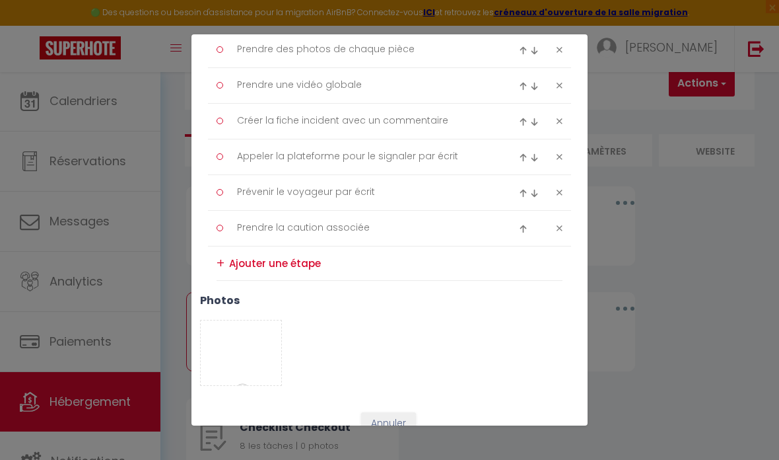
scroll to position [250, 0]
click at [680, 345] on div "Liste de checklist × Titre * Checklist Incident Description * Procédure à suivr…" at bounding box center [389, 230] width 779 height 460
click at [730, 296] on div "Liste de checklist × Titre * Checklist Incident Description * Procédure à suivr…" at bounding box center [389, 230] width 779 height 460
click at [518, 450] on button "Enregistrer" at bounding box center [392, 447] width 343 height 25
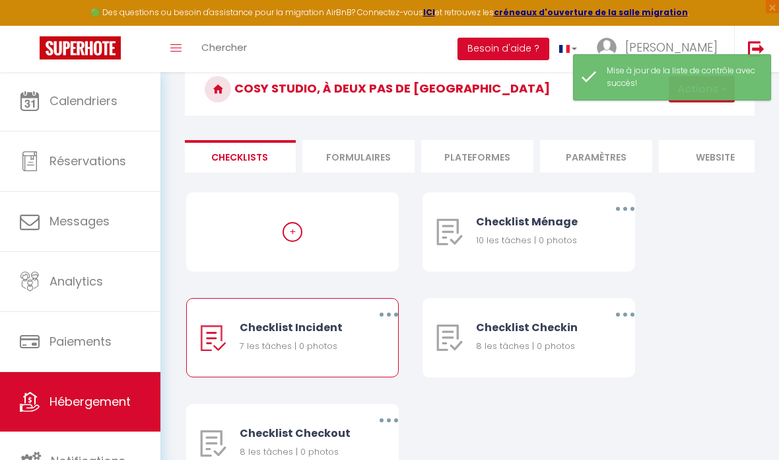
scroll to position [55, 0]
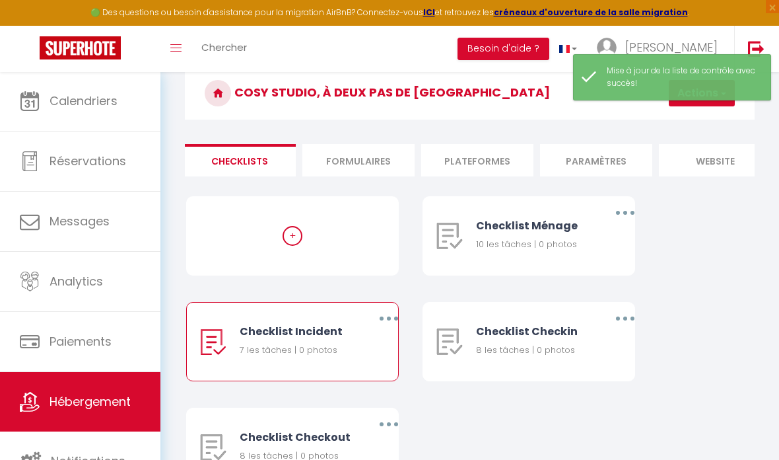
click at [392, 319] on button "button" at bounding box center [389, 318] width 35 height 25
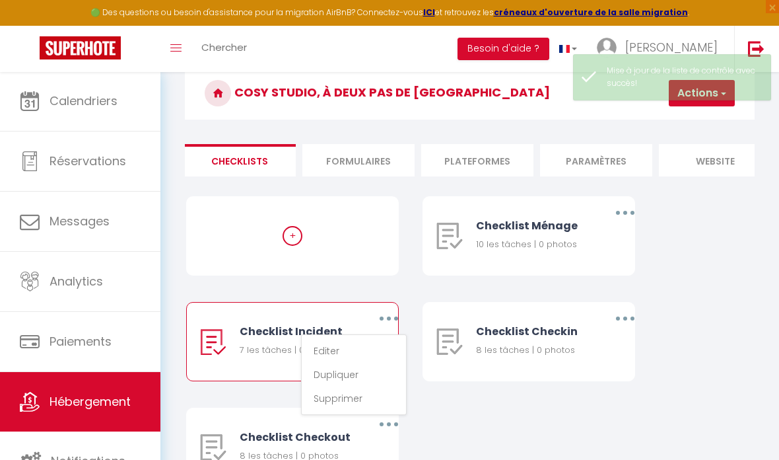
click at [423, 285] on div at bounding box center [389, 230] width 779 height 460
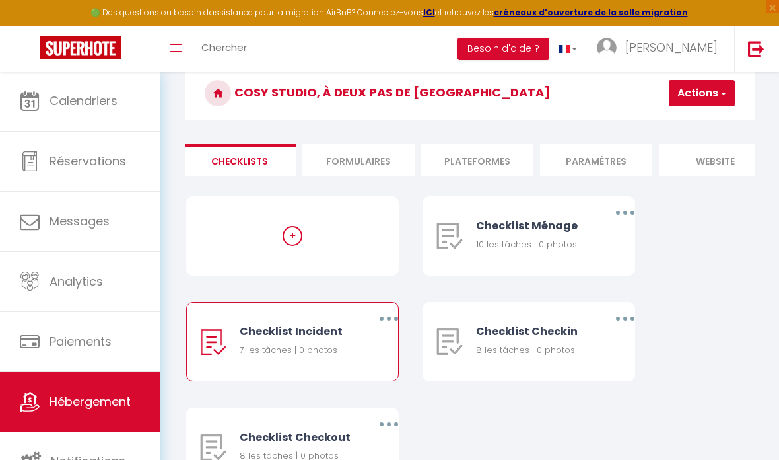
click at [258, 159] on li "Checklists" at bounding box center [240, 160] width 112 height 32
click at [370, 171] on li "Formulaires" at bounding box center [358, 160] width 112 height 32
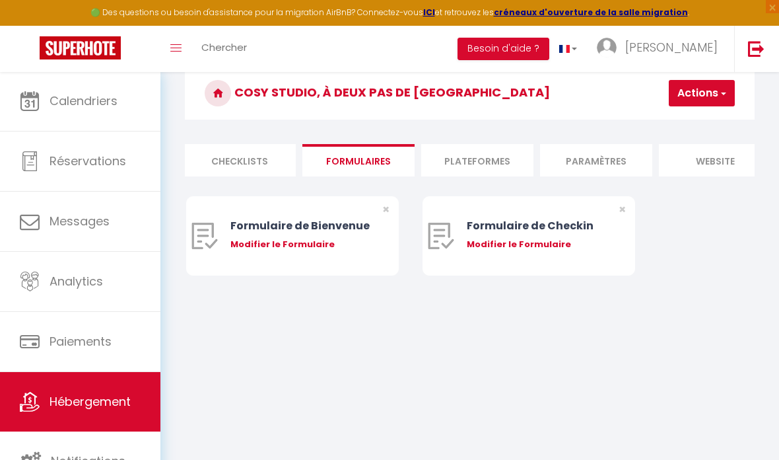
click at [482, 167] on li "Plateformes" at bounding box center [477, 160] width 112 height 32
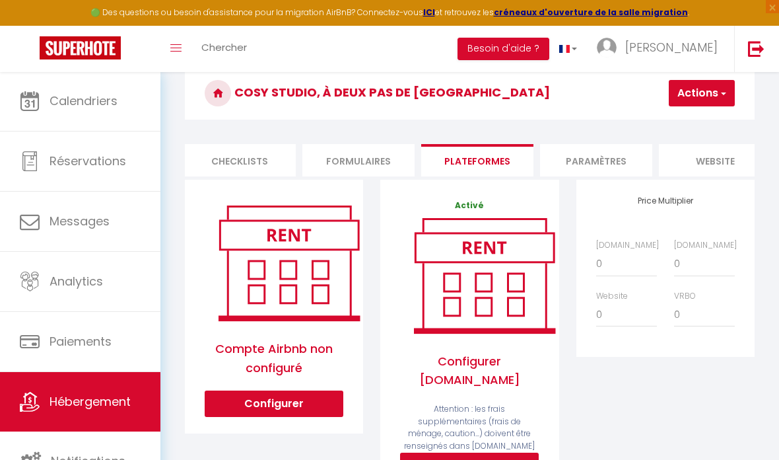
click at [548, 274] on img at bounding box center [484, 275] width 168 height 127
click at [111, 403] on span "Hébergement" at bounding box center [90, 401] width 81 height 17
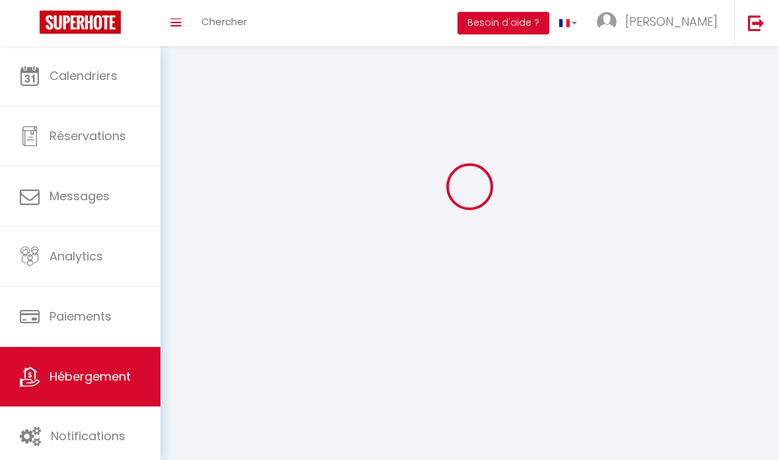
scroll to position [53, 0]
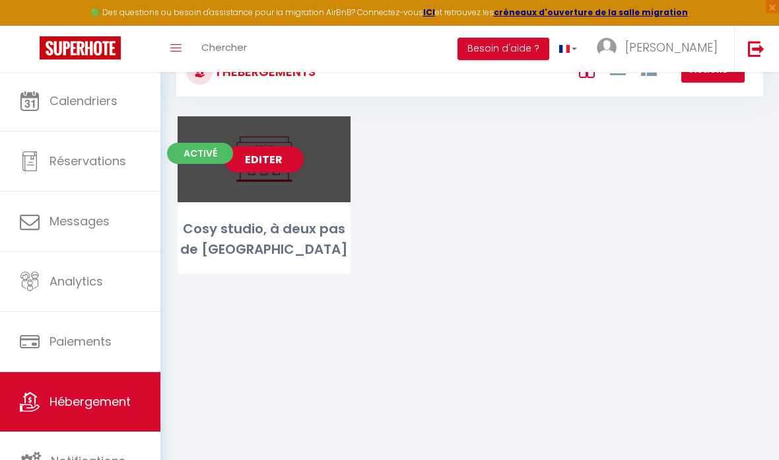
click at [285, 210] on div "Activé Editer Cosy studio, à deux pas de [GEOGRAPHIC_DATA]" at bounding box center [264, 194] width 173 height 157
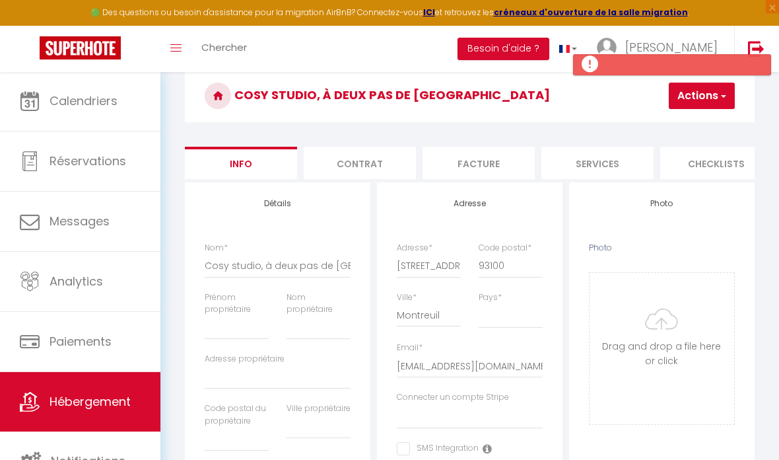
click at [381, 164] on li "Contrat" at bounding box center [360, 163] width 112 height 32
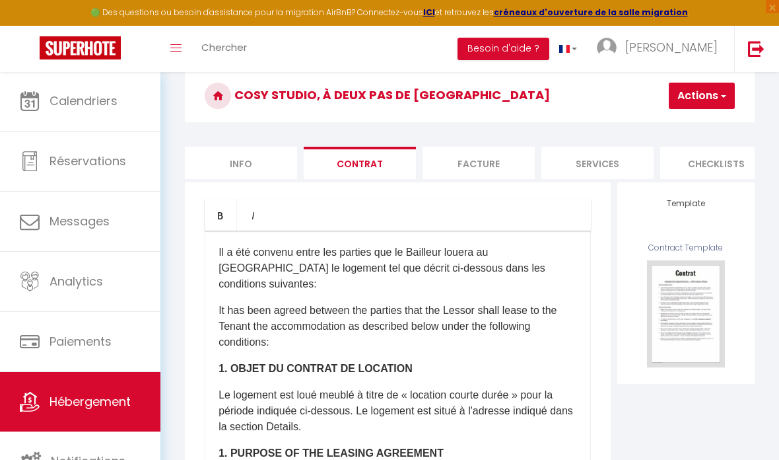
click at [485, 163] on li "Facture" at bounding box center [479, 163] width 112 height 32
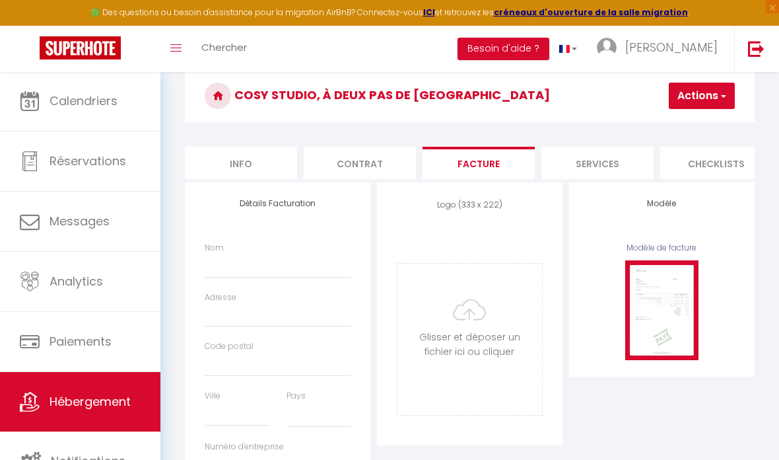
click at [670, 294] on img at bounding box center [661, 309] width 73 height 99
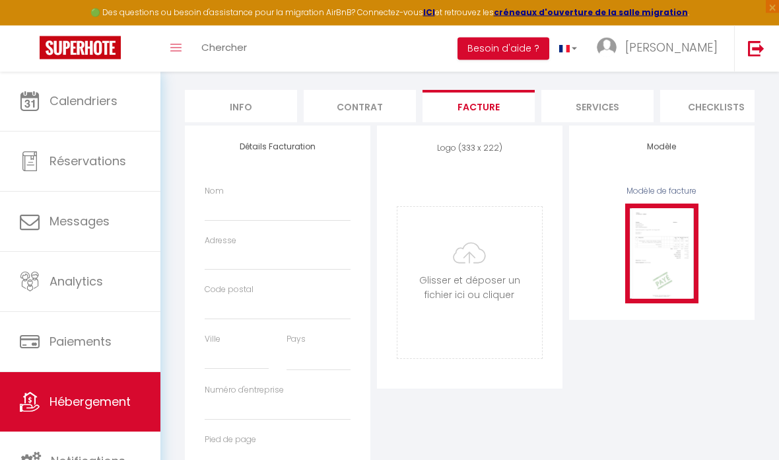
scroll to position [110, 0]
click at [676, 223] on img at bounding box center [661, 252] width 73 height 99
click at [673, 272] on img at bounding box center [661, 252] width 73 height 99
click at [668, 266] on img at bounding box center [661, 252] width 73 height 99
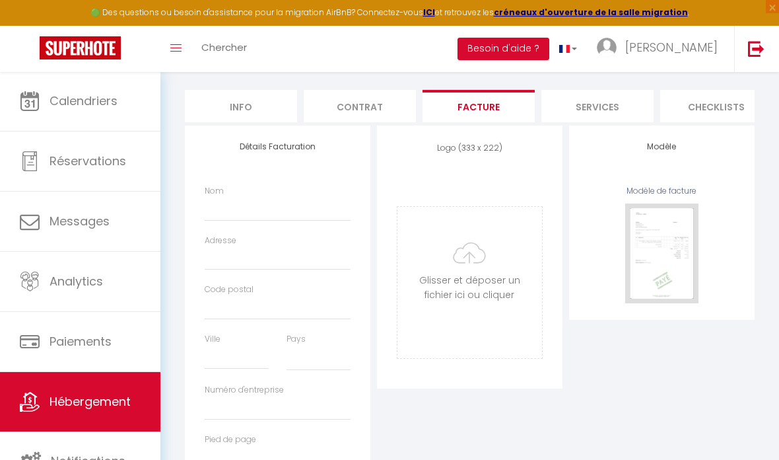
drag, startPoint x: 594, startPoint y: 112, endPoint x: 594, endPoint y: 151, distance: 38.3
click at [594, 112] on li "Services" at bounding box center [598, 106] width 112 height 32
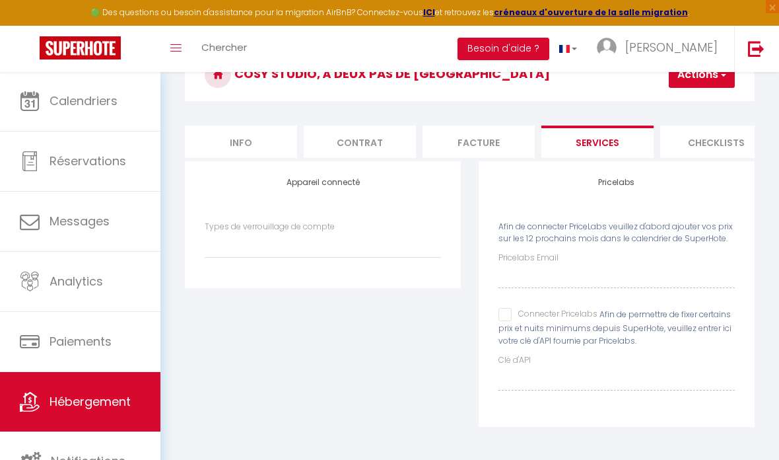
scroll to position [71, 0]
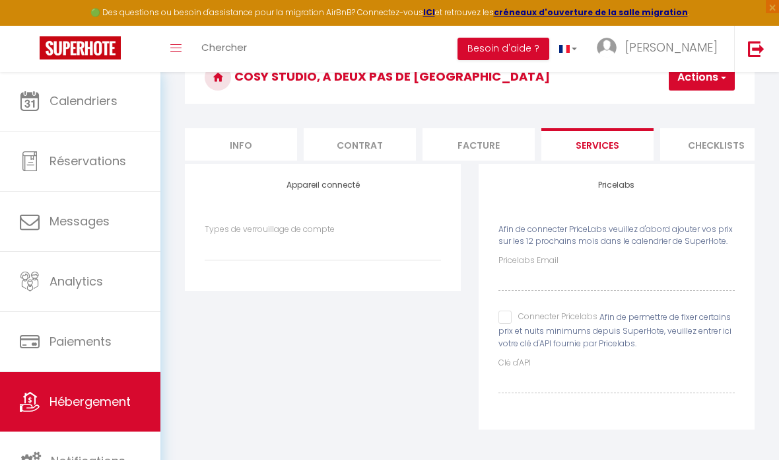
click at [730, 154] on li "Checklists" at bounding box center [716, 144] width 112 height 32
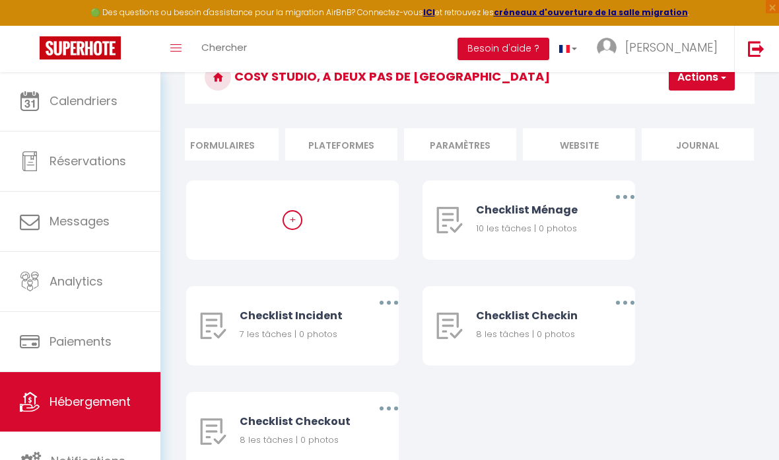
scroll to position [0, 612]
click at [257, 149] on li "Formulaires" at bounding box center [223, 144] width 112 height 32
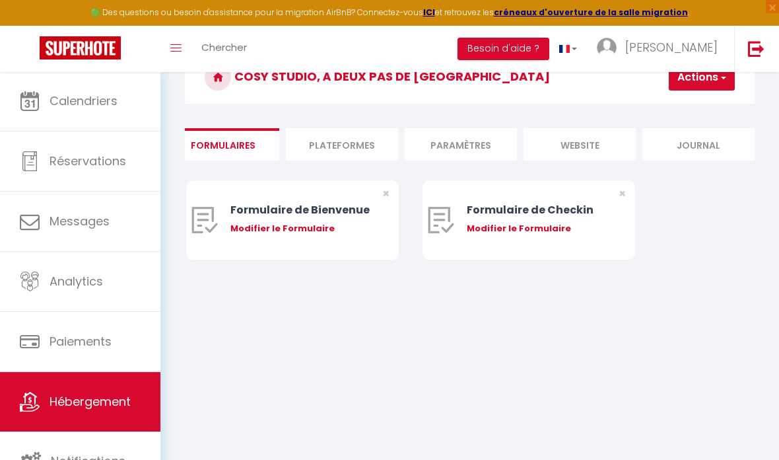
click at [339, 140] on li "Plateformes" at bounding box center [342, 144] width 112 height 32
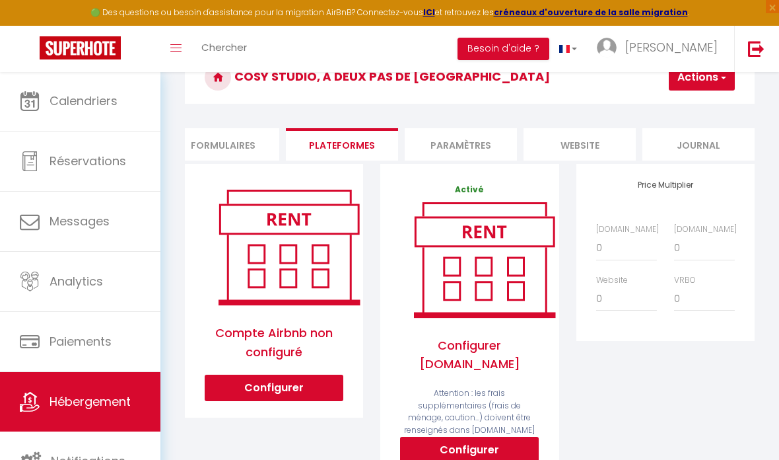
click at [482, 144] on li "Paramètres" at bounding box center [461, 144] width 112 height 32
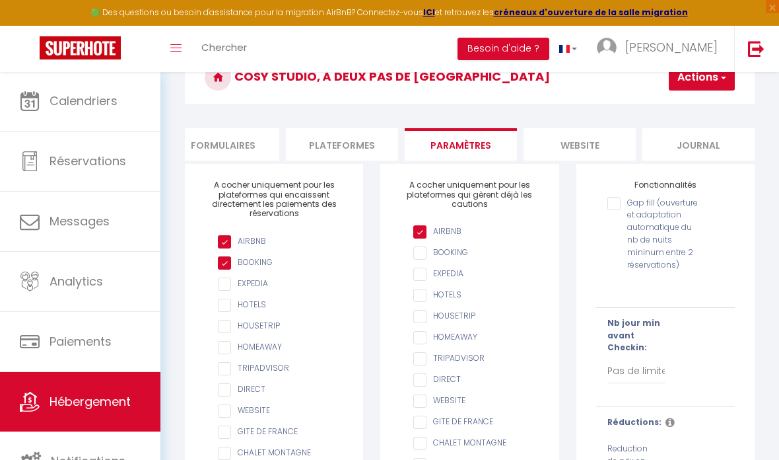
click at [565, 140] on li "website" at bounding box center [580, 144] width 112 height 32
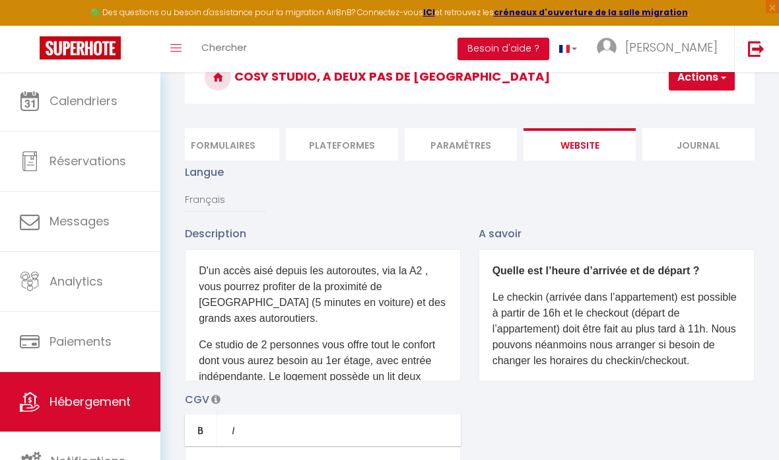
click at [719, 137] on li "Journal" at bounding box center [699, 144] width 112 height 32
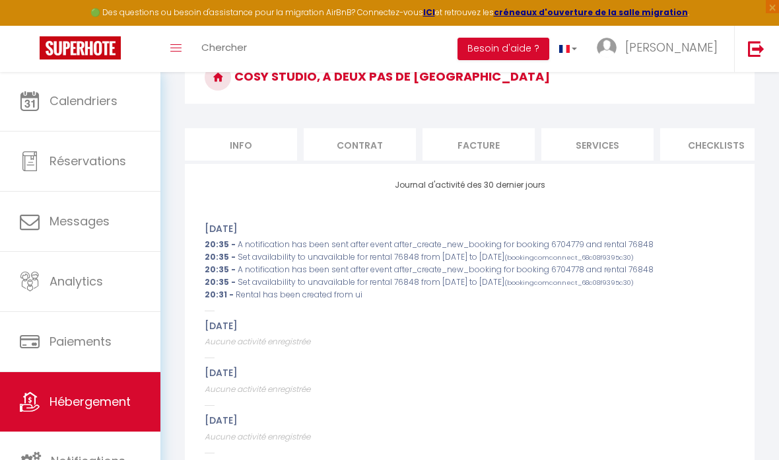
click at [254, 150] on li "Info" at bounding box center [241, 144] width 112 height 32
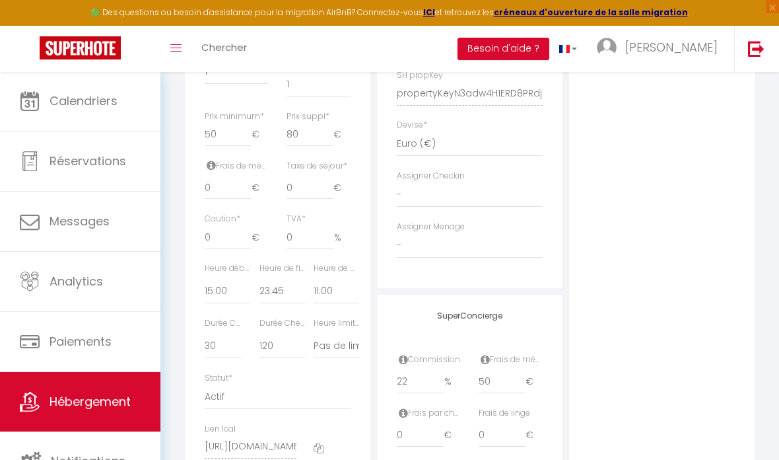
scroll to position [640, 0]
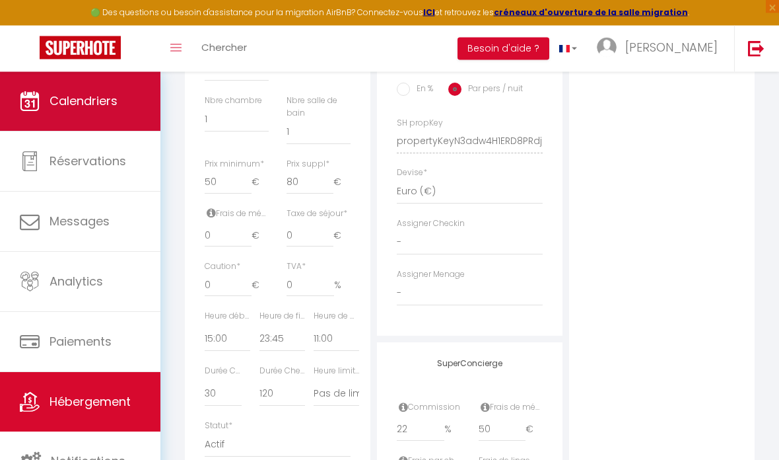
click at [78, 98] on span "Calendriers" at bounding box center [84, 100] width 68 height 17
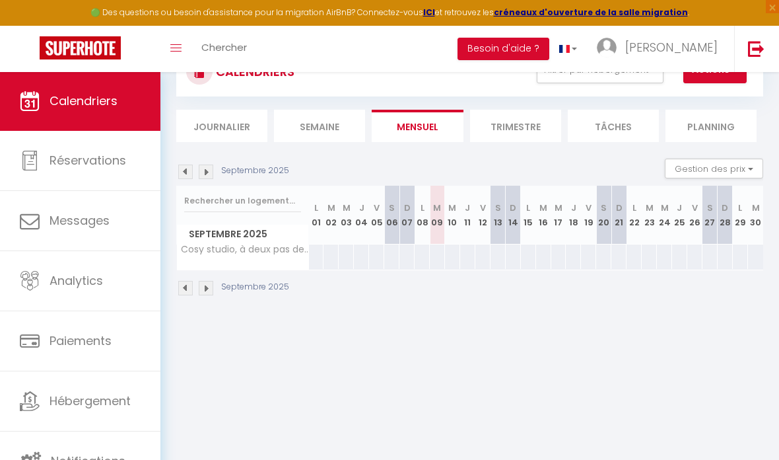
click at [209, 285] on img at bounding box center [206, 288] width 15 height 15
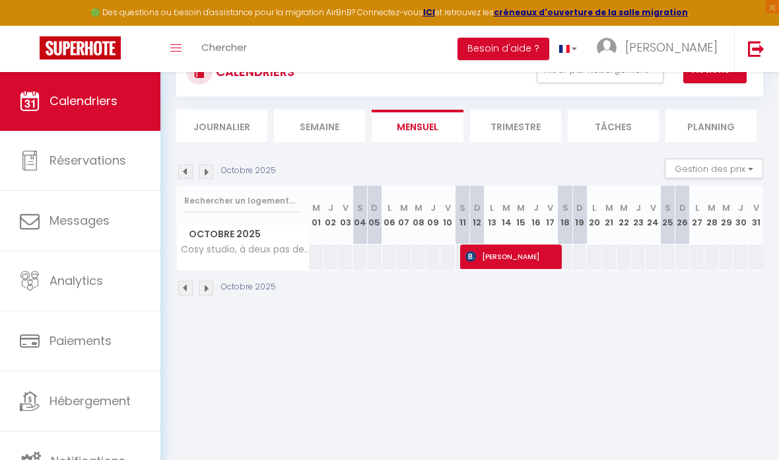
click at [188, 290] on img at bounding box center [185, 288] width 15 height 15
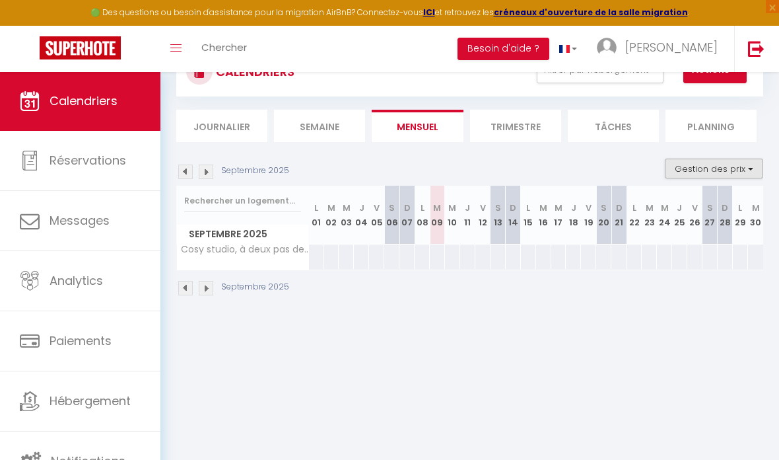
click at [717, 172] on button "Gestion des prix" at bounding box center [714, 168] width 98 height 20
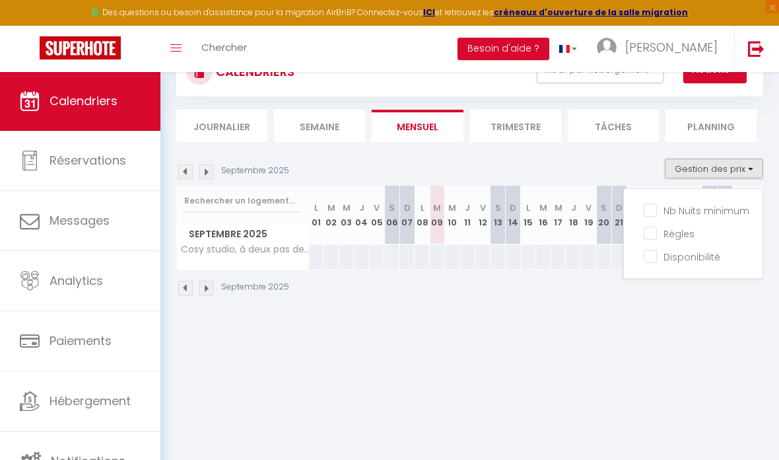
click at [717, 172] on div at bounding box center [389, 230] width 779 height 460
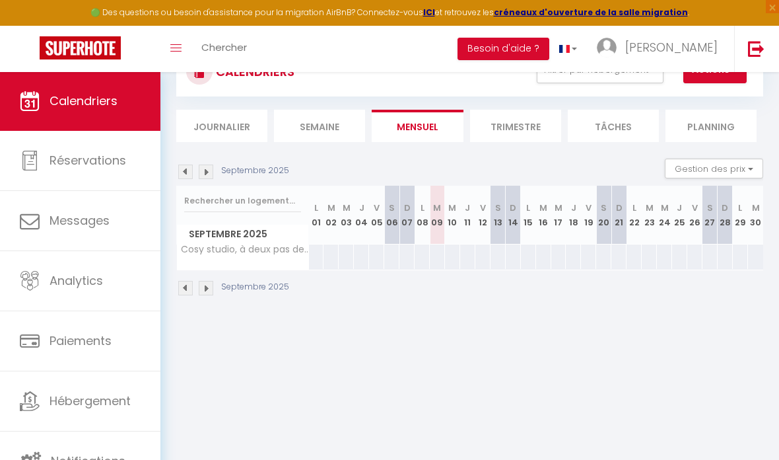
click at [207, 295] on div "Septembre 2025" at bounding box center [469, 289] width 587 height 39
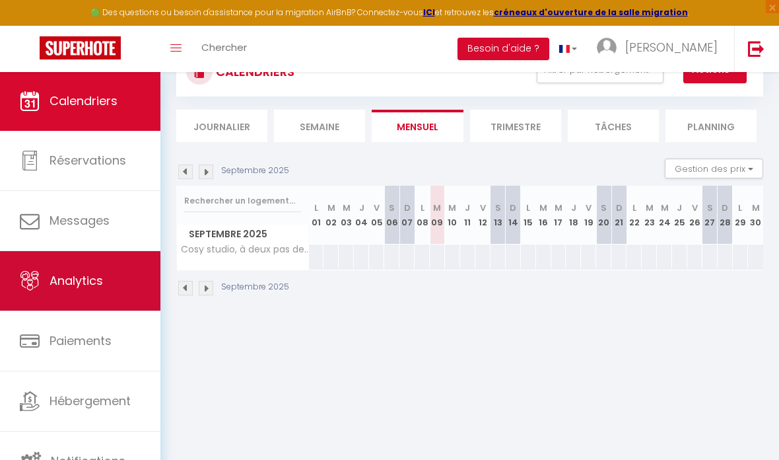
click at [110, 271] on link "Analytics" at bounding box center [80, 280] width 160 height 59
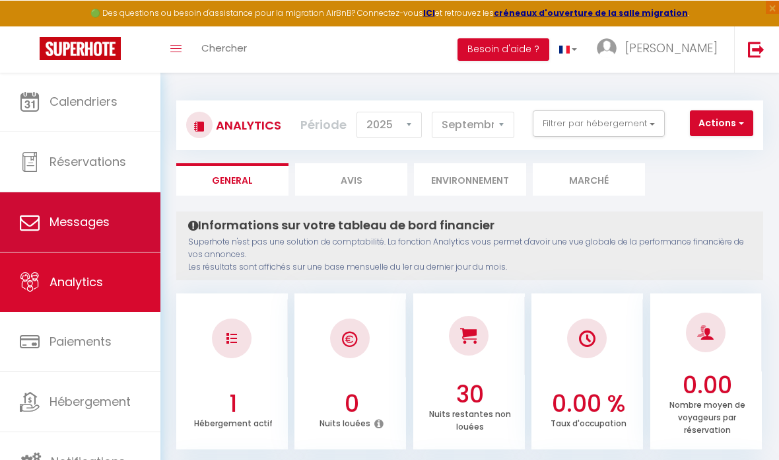
click at [63, 214] on span "Messages" at bounding box center [80, 221] width 60 height 17
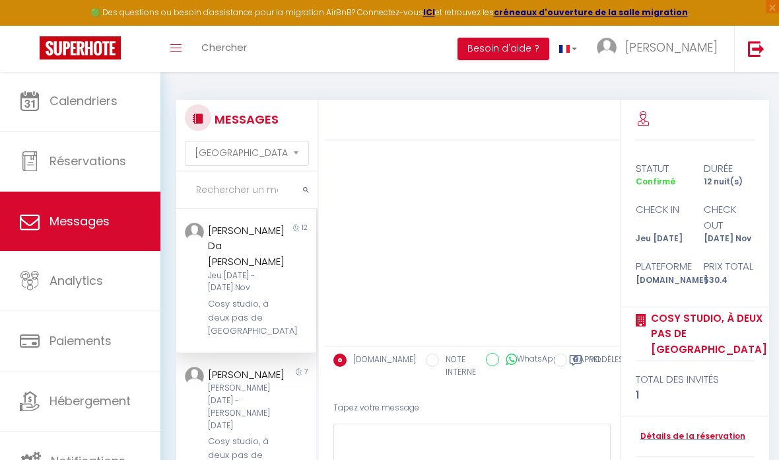
click at [228, 294] on div "[PERSON_NAME] Da [PERSON_NAME] Jeu [DATE] - [DATE] Nov Cosy studio, à deux pas …" at bounding box center [239, 281] width 81 height 116
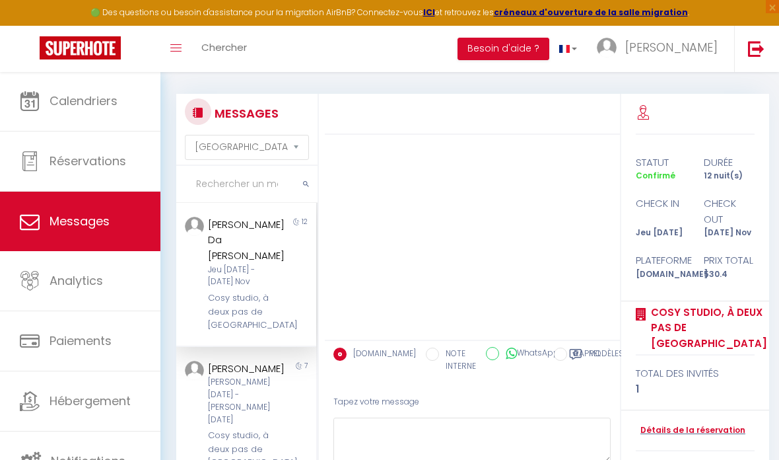
scroll to position [3, 0]
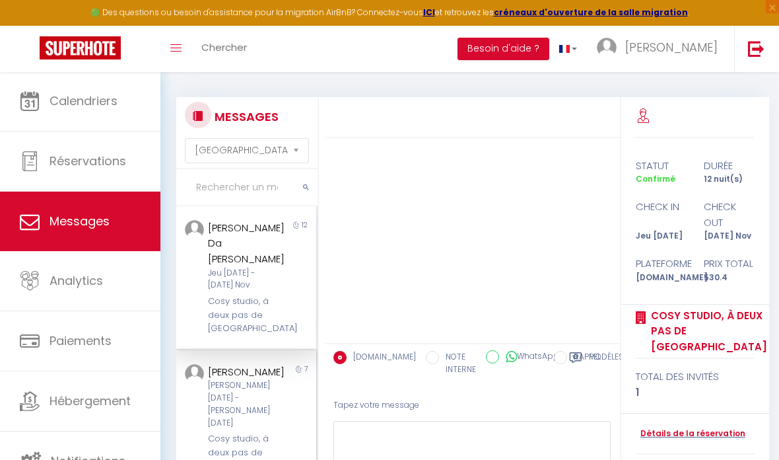
click at [249, 379] on div "[PERSON_NAME] [DATE] - [PERSON_NAME] [DATE]" at bounding box center [244, 404] width 73 height 50
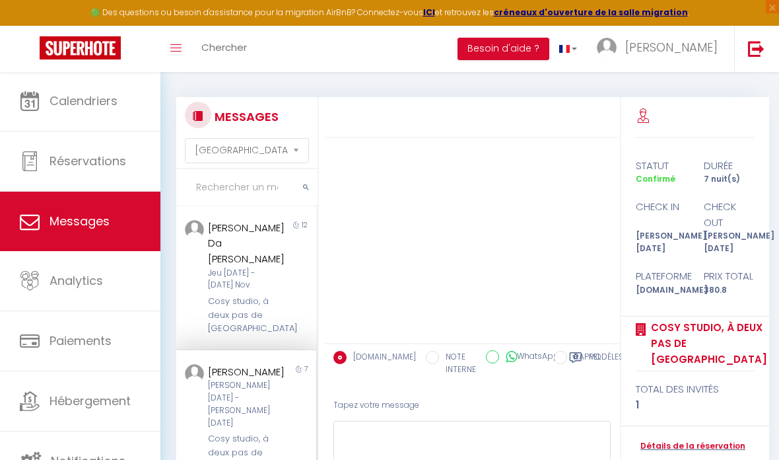
click at [279, 432] on div "Cosy studio, à deux pas de [GEOGRAPHIC_DATA]" at bounding box center [244, 452] width 73 height 40
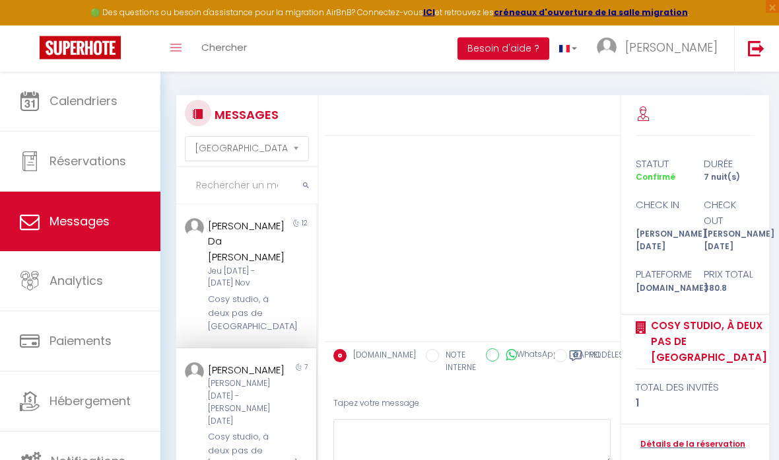
click at [236, 382] on div "[PERSON_NAME] [DATE] - [PERSON_NAME] [DATE]" at bounding box center [244, 403] width 73 height 50
click at [312, 242] on div "12" at bounding box center [298, 276] width 35 height 116
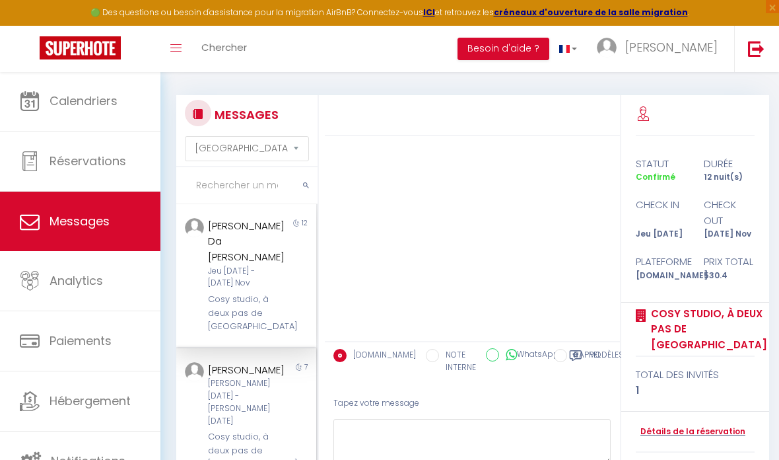
click at [247, 430] on div "Cosy studio, à deux pas de [GEOGRAPHIC_DATA]" at bounding box center [244, 450] width 73 height 40
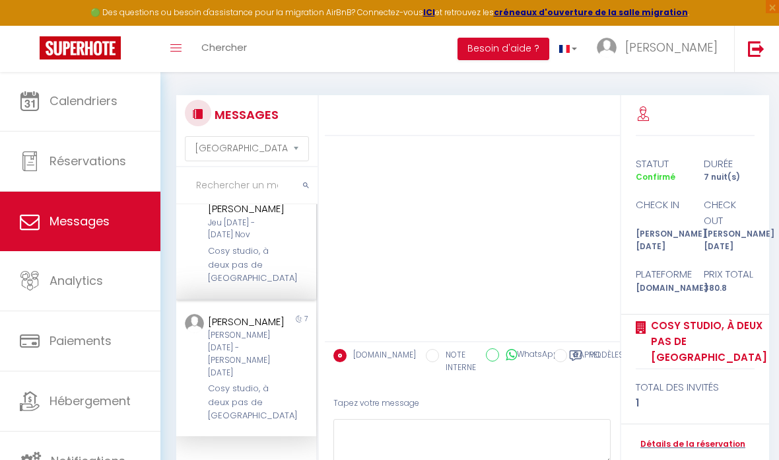
scroll to position [48, 0]
click at [233, 249] on div "Cosy studio, à deux pas de [GEOGRAPHIC_DATA]" at bounding box center [244, 264] width 73 height 40
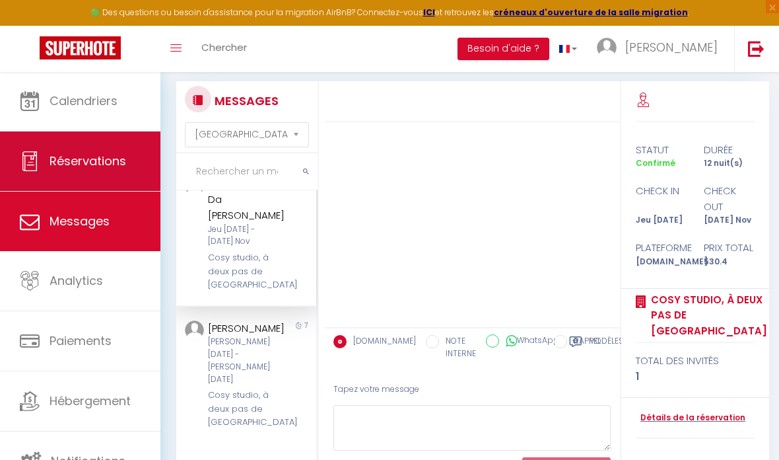
click at [92, 160] on span "Réservations" at bounding box center [88, 161] width 77 height 17
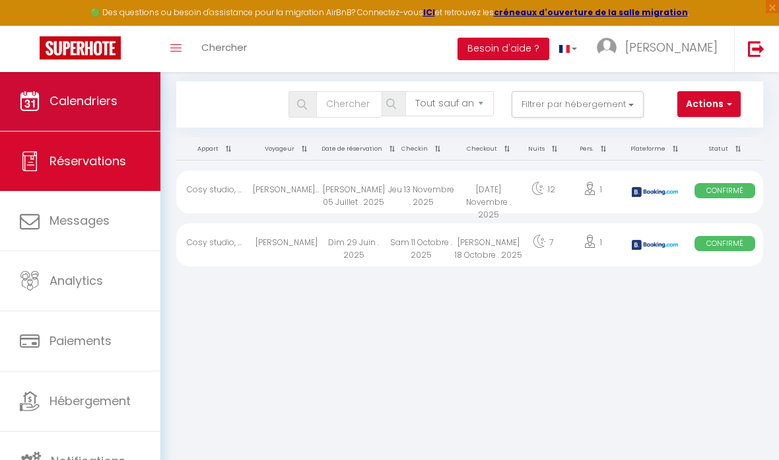
click at [80, 109] on span "Calendriers" at bounding box center [84, 100] width 68 height 17
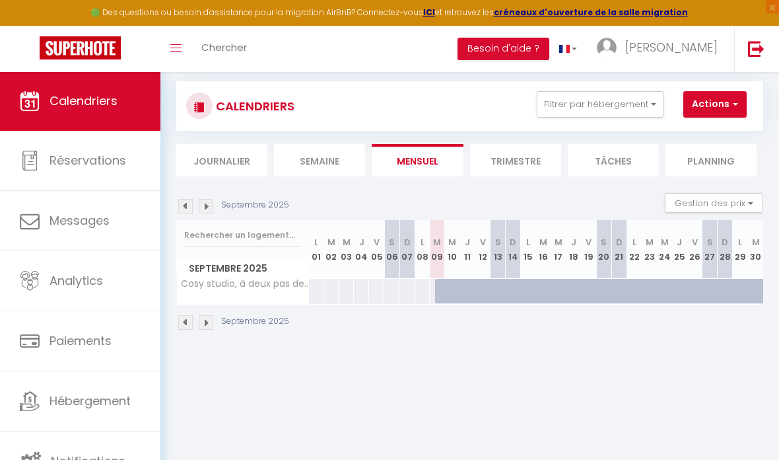
click at [321, 147] on li "Semaine" at bounding box center [319, 160] width 91 height 32
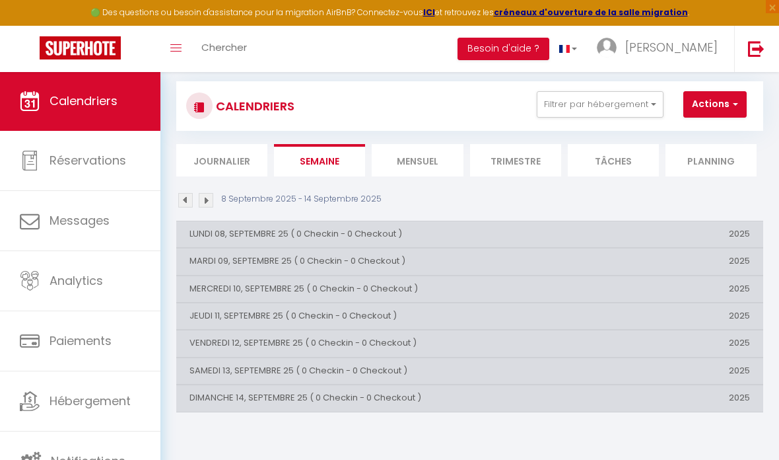
click at [419, 167] on li "Mensuel" at bounding box center [417, 160] width 91 height 32
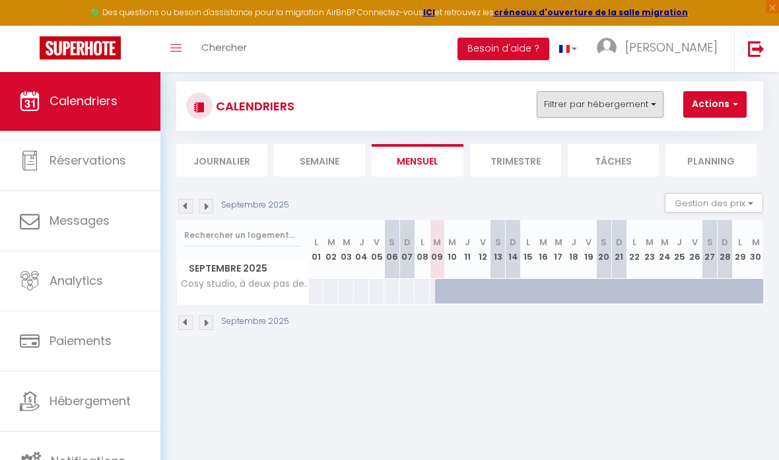
scroll to position [20, 0]
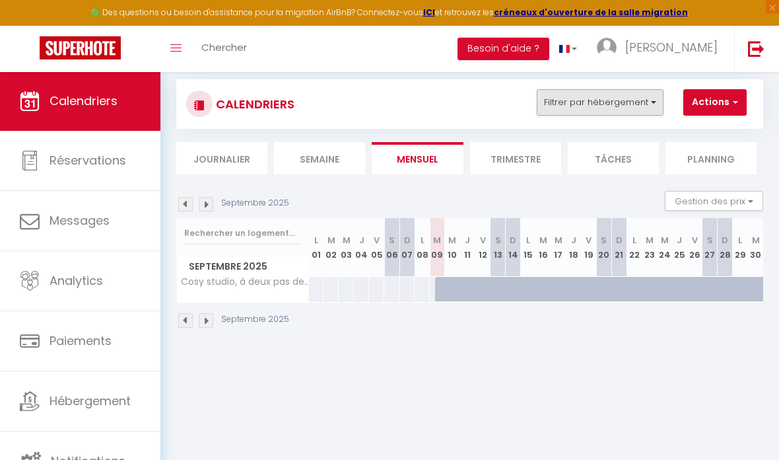
click at [577, 102] on button "Filtrer par hébergement" at bounding box center [600, 102] width 127 height 26
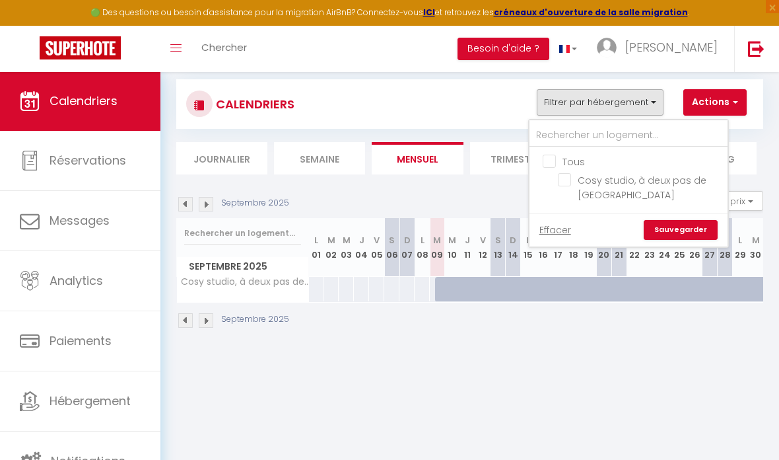
click at [577, 102] on div at bounding box center [389, 230] width 779 height 460
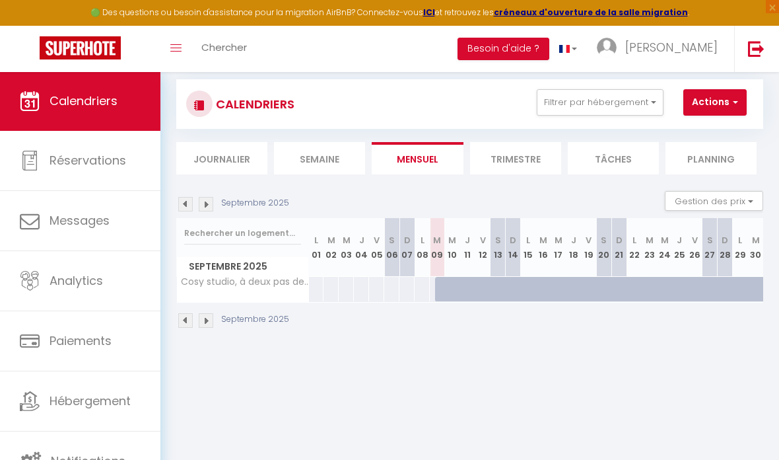
click at [702, 164] on li "Planning" at bounding box center [711, 158] width 91 height 32
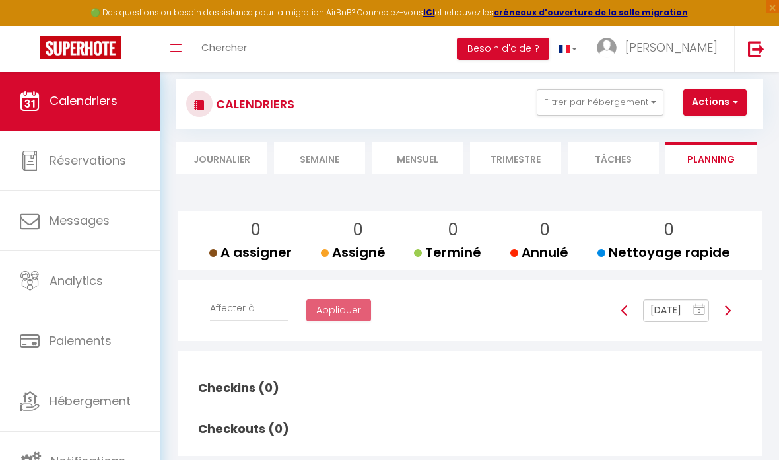
click at [420, 158] on li "Mensuel" at bounding box center [417, 158] width 91 height 32
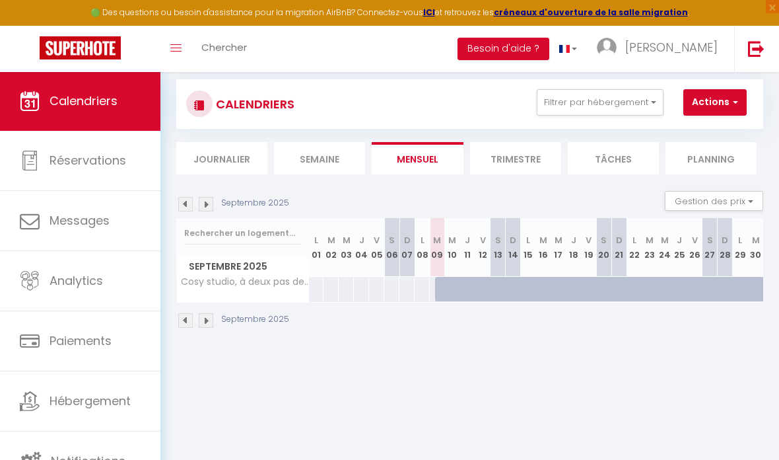
click at [243, 163] on li "Journalier" at bounding box center [221, 158] width 91 height 32
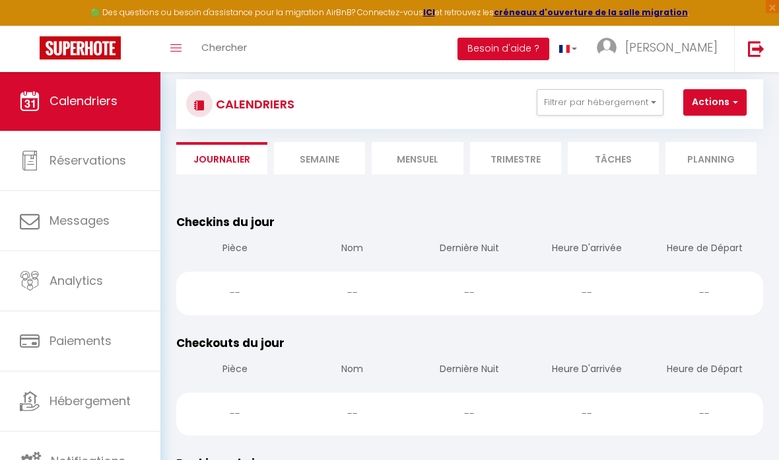
click at [325, 161] on li "Semaine" at bounding box center [319, 158] width 91 height 32
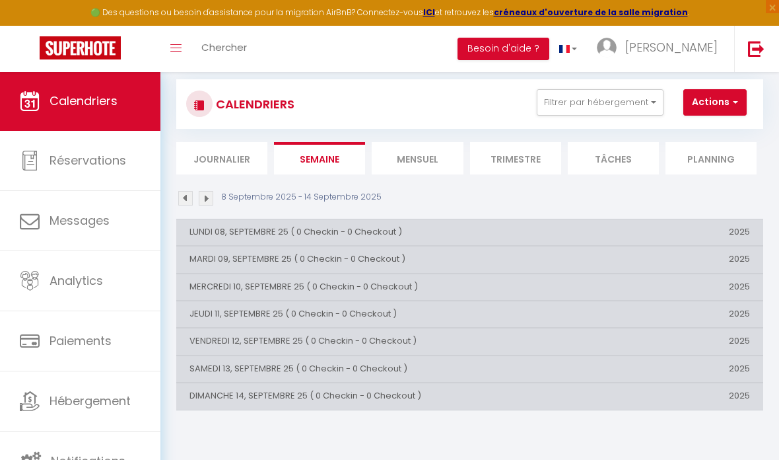
click at [425, 149] on li "Mensuel" at bounding box center [417, 158] width 91 height 32
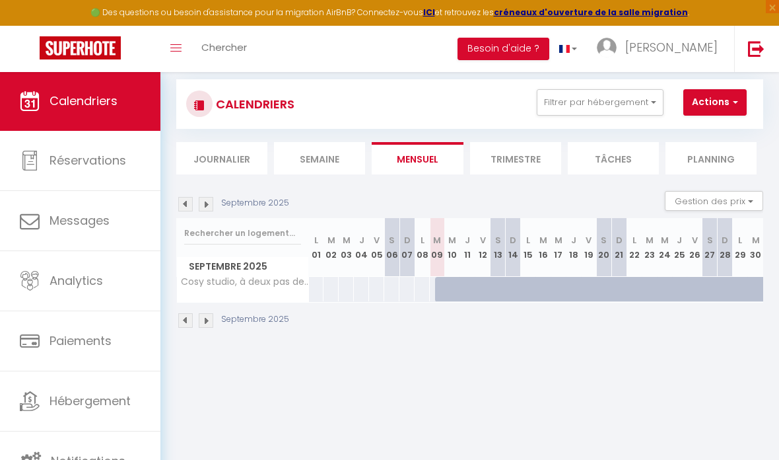
click at [327, 162] on li "Semaine" at bounding box center [319, 158] width 91 height 32
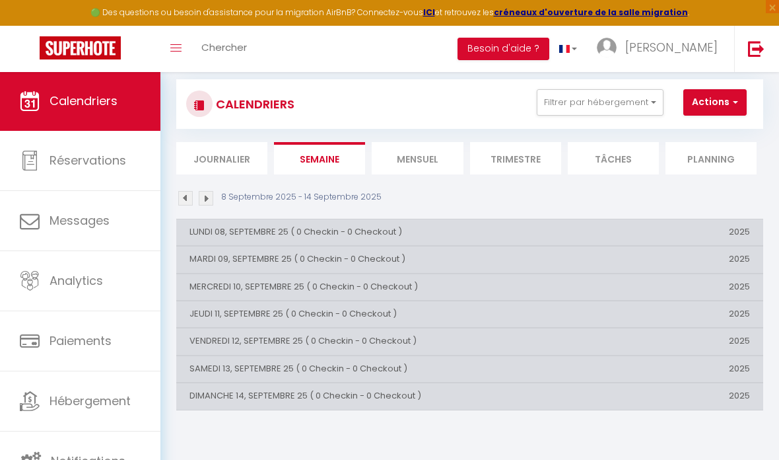
click at [416, 164] on li "Mensuel" at bounding box center [417, 158] width 91 height 32
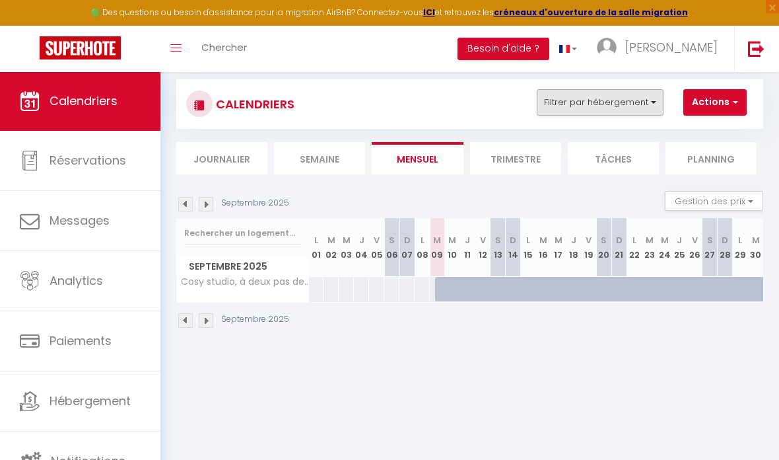
click at [571, 94] on button "Filtrer par hébergement" at bounding box center [600, 102] width 127 height 26
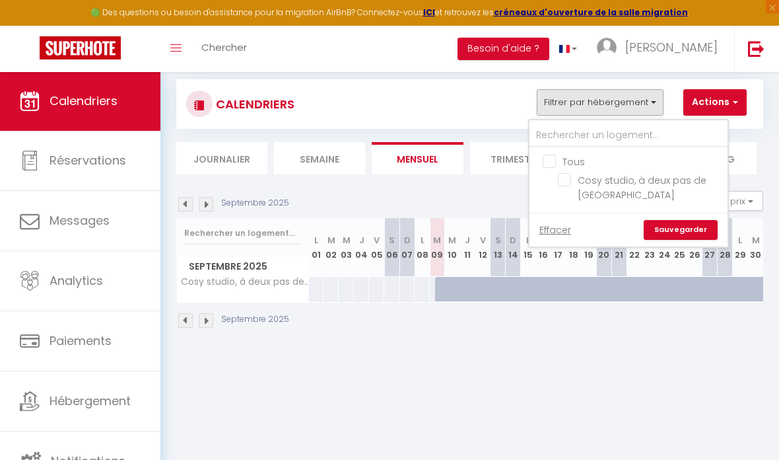
click at [573, 103] on div at bounding box center [389, 230] width 779 height 460
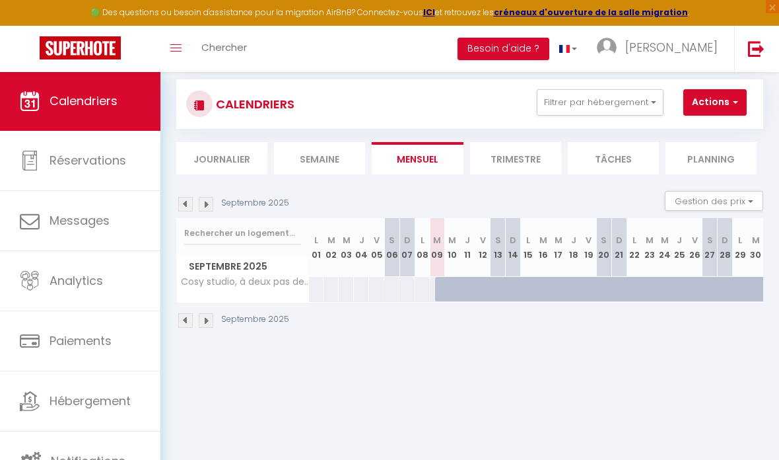
click at [733, 104] on span "button" at bounding box center [734, 101] width 8 height 13
click at [731, 104] on div at bounding box center [389, 230] width 779 height 460
drag, startPoint x: 460, startPoint y: 287, endPoint x: 387, endPoint y: 296, distance: 73.8
click at [387, 296] on tr "Cosy studio, à deux pas de [GEOGRAPHIC_DATA]" at bounding box center [470, 289] width 587 height 26
click at [421, 287] on div at bounding box center [422, 289] width 16 height 24
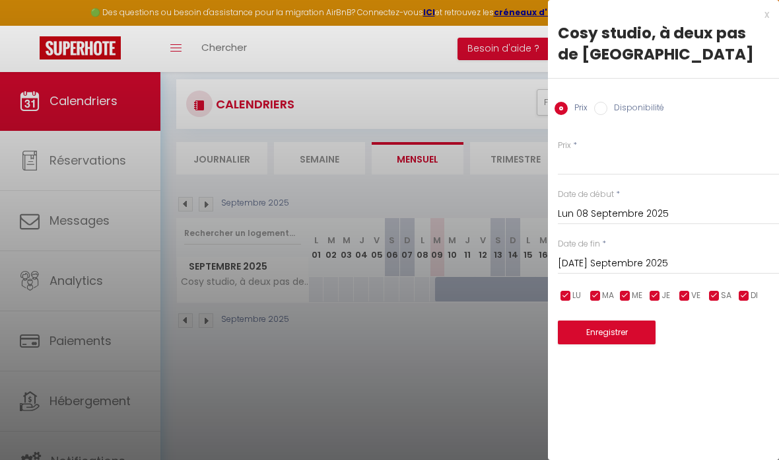
click at [453, 324] on div at bounding box center [389, 230] width 779 height 460
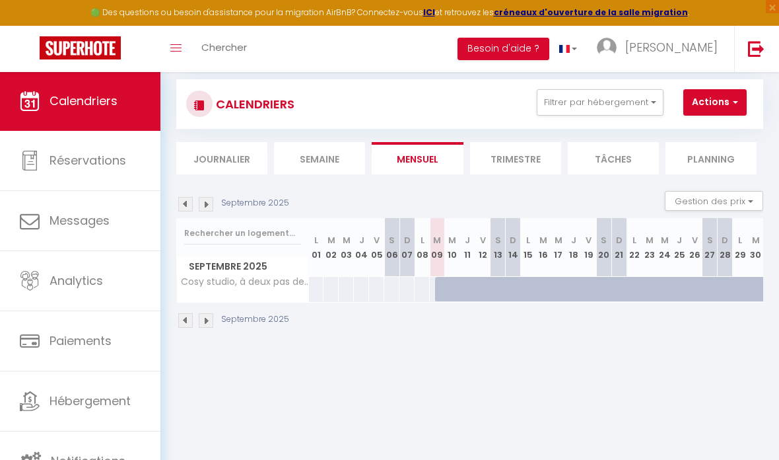
click at [209, 322] on img at bounding box center [206, 320] width 15 height 15
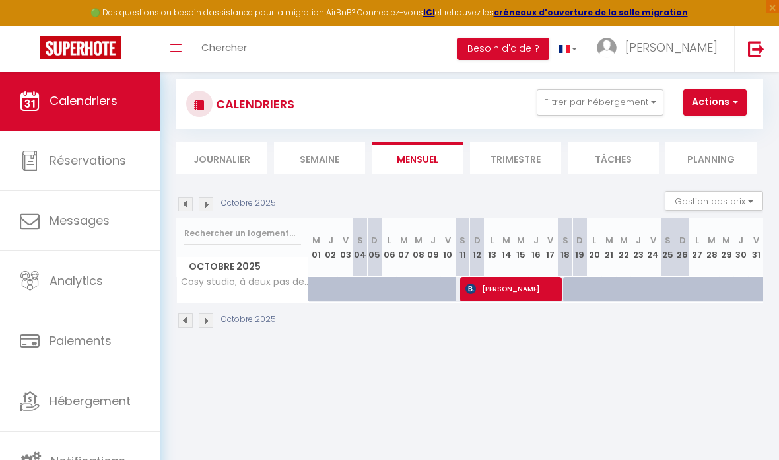
click at [186, 320] on img at bounding box center [185, 320] width 15 height 15
